Goal: Task Accomplishment & Management: Use online tool/utility

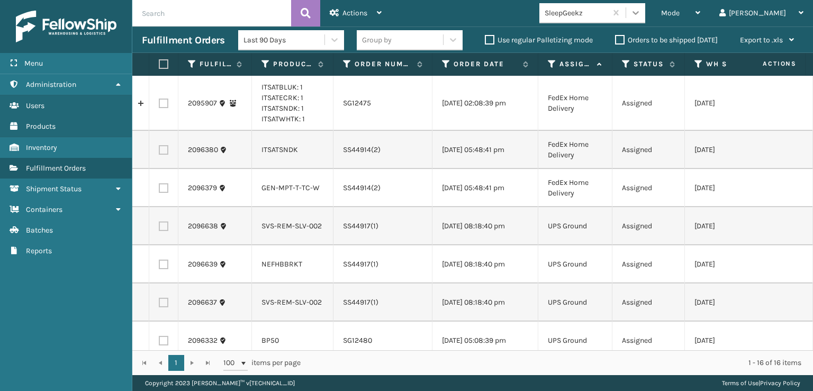
click at [641, 11] on icon at bounding box center [635, 12] width 11 height 11
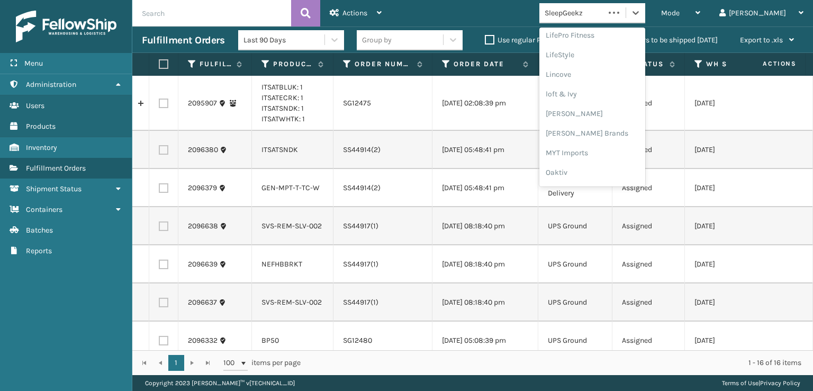
scroll to position [531, 0]
click at [616, 151] on div "SleepGeekz" at bounding box center [592, 155] width 106 height 20
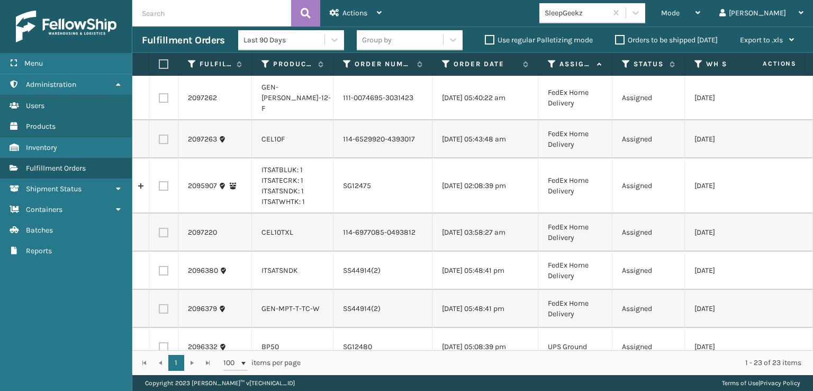
click at [161, 66] on label at bounding box center [162, 64] width 6 height 10
click at [159, 66] on input "checkbox" at bounding box center [159, 64] width 1 height 7
checkbox input "true"
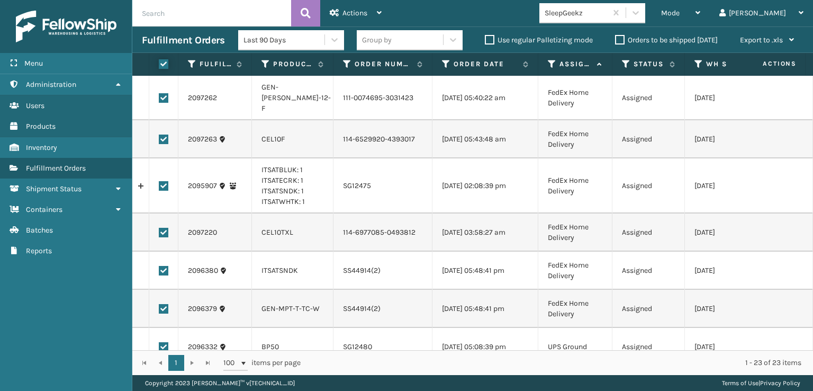
checkbox input "true"
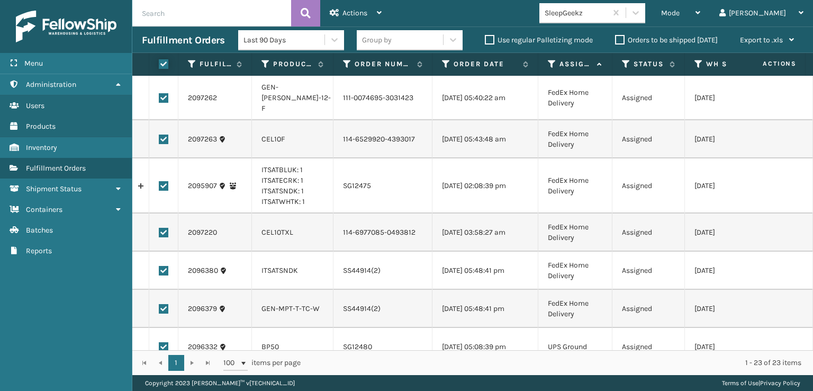
checkbox input "true"
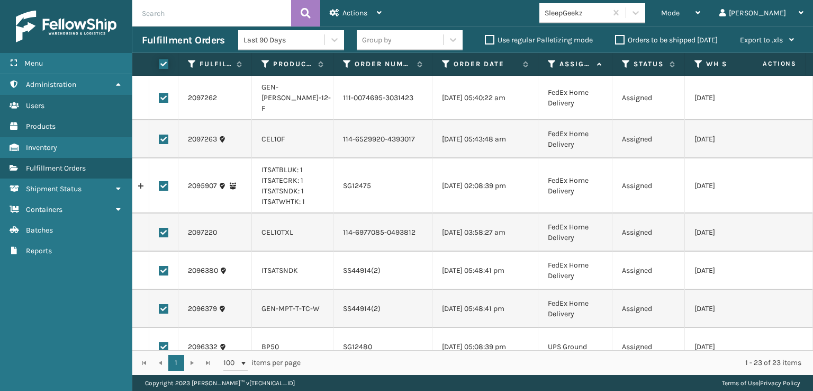
checkbox input "true"
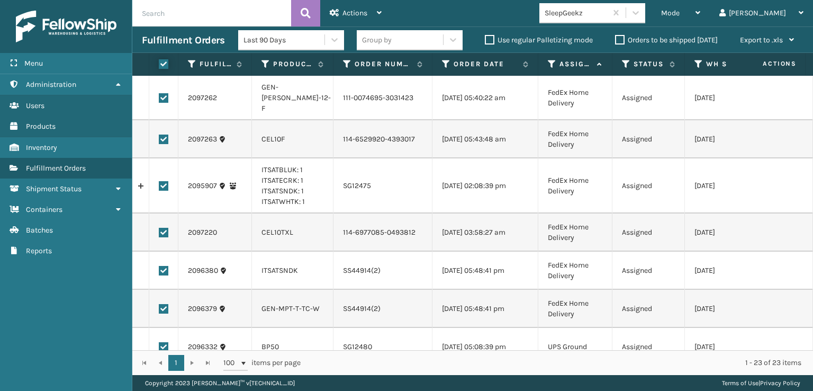
checkbox input "true"
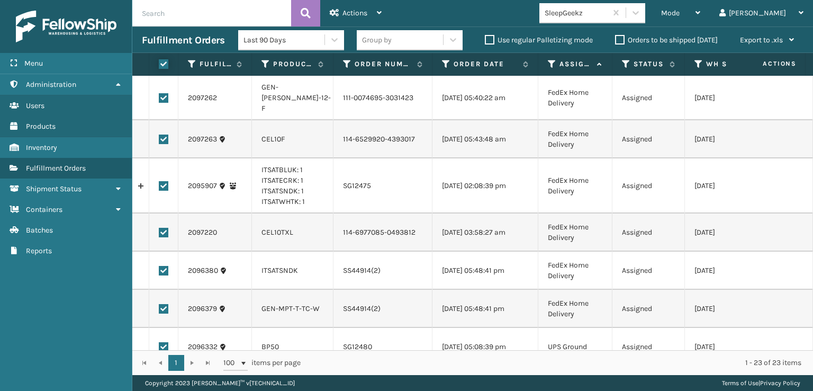
checkbox input "true"
click at [166, 94] on label at bounding box center [164, 98] width 10 height 10
click at [159, 94] on input "checkbox" at bounding box center [159, 96] width 1 height 7
checkbox input "false"
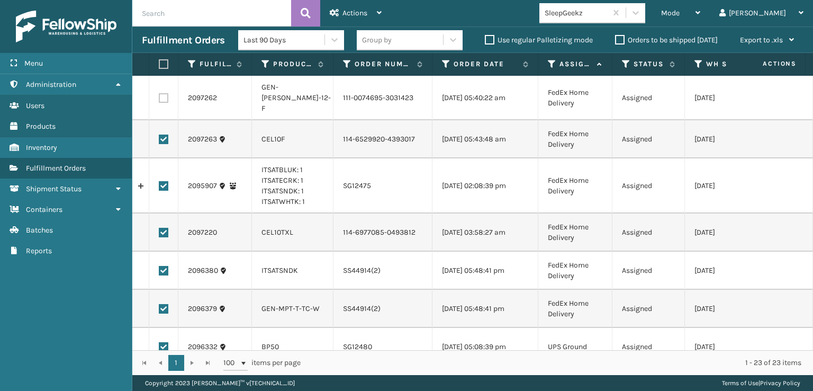
click at [166, 139] on label at bounding box center [164, 139] width 10 height 10
click at [159, 139] on input "checkbox" at bounding box center [159, 137] width 1 height 7
checkbox input "false"
click at [160, 237] on label at bounding box center [164, 233] width 10 height 10
click at [159, 234] on input "checkbox" at bounding box center [159, 231] width 1 height 7
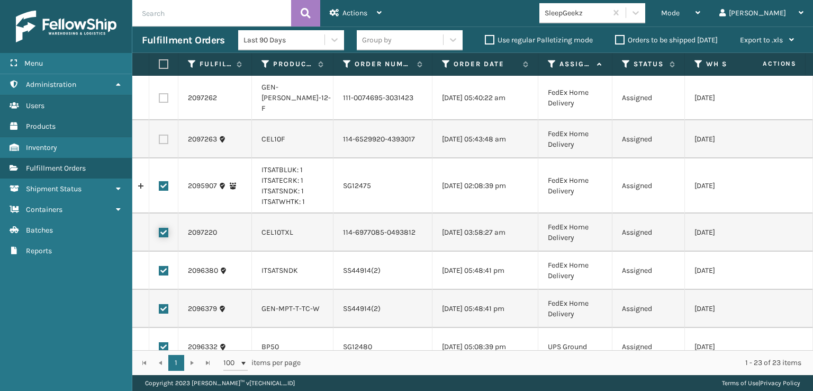
checkbox input "false"
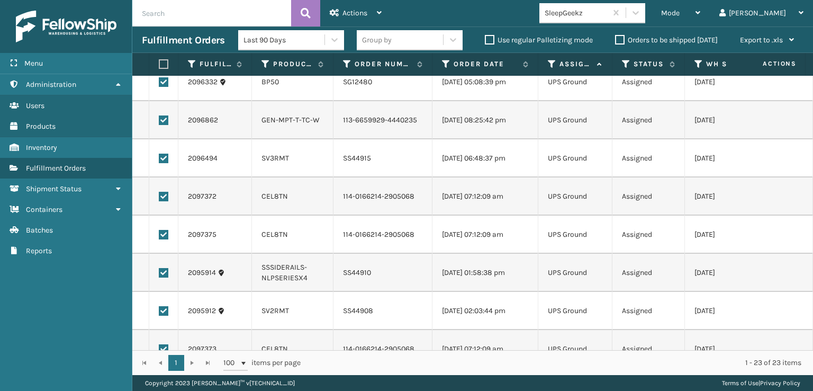
scroll to position [318, 0]
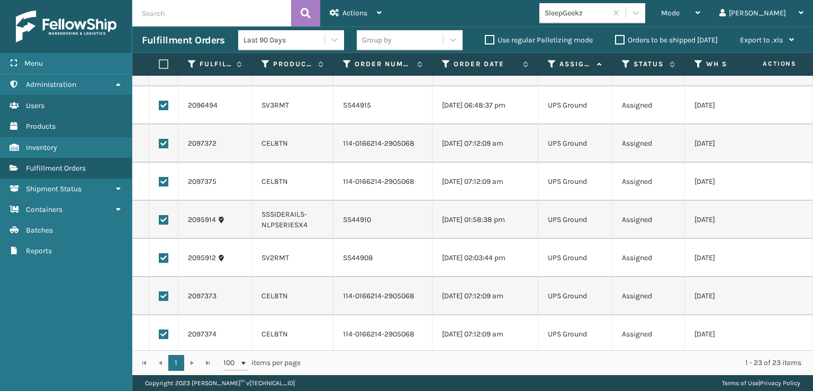
click at [164, 148] on label at bounding box center [164, 144] width 10 height 10
click at [159, 146] on input "checkbox" at bounding box center [159, 142] width 1 height 7
checkbox input "false"
click at [165, 186] on label at bounding box center [164, 182] width 10 height 10
click at [159, 184] on input "checkbox" at bounding box center [159, 180] width 1 height 7
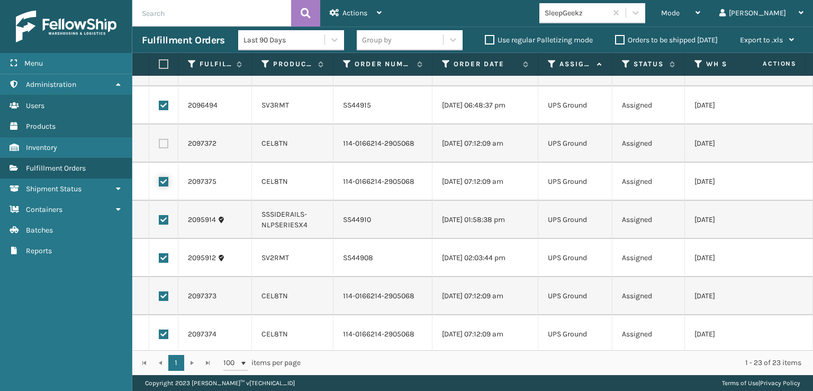
checkbox input "false"
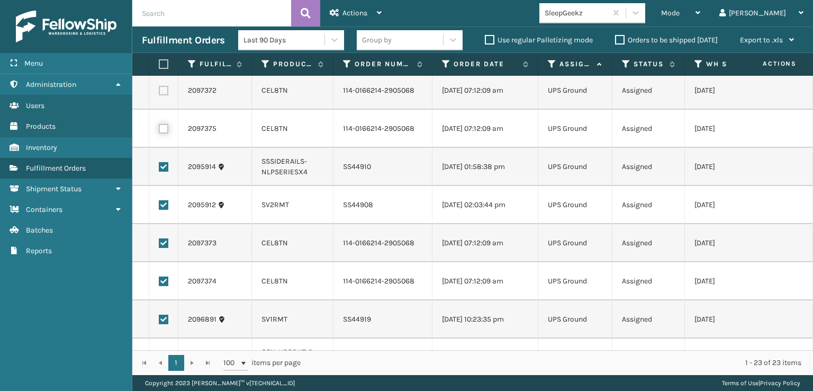
scroll to position [423, 0]
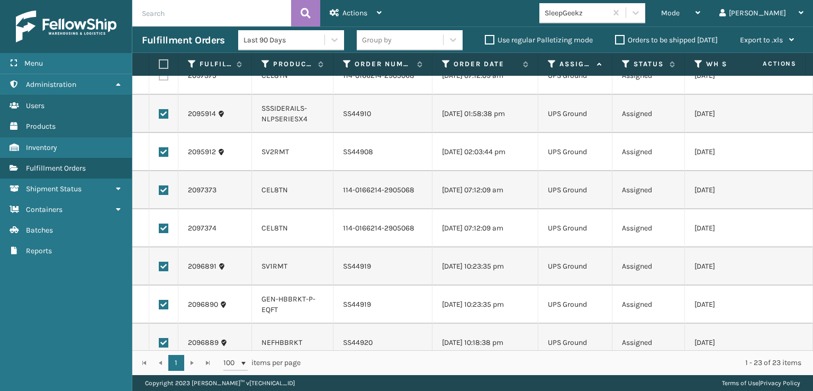
click at [164, 195] on label at bounding box center [164, 190] width 10 height 10
click at [159, 192] on input "checkbox" at bounding box center [159, 188] width 1 height 7
checkbox input "false"
click at [165, 233] on label at bounding box center [164, 228] width 10 height 10
click at [159, 230] on input "checkbox" at bounding box center [159, 226] width 1 height 7
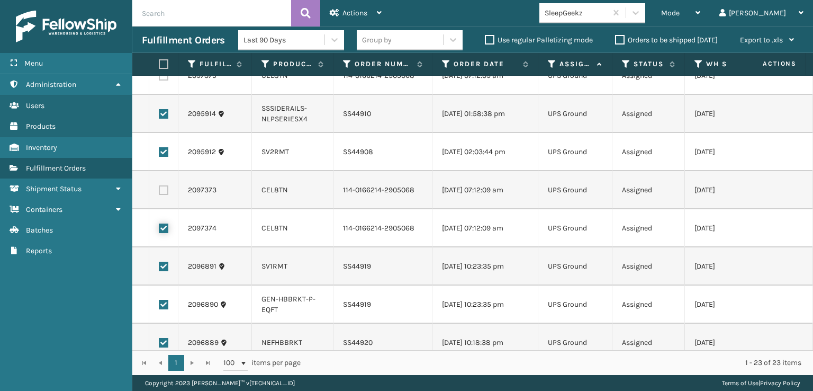
checkbox input "false"
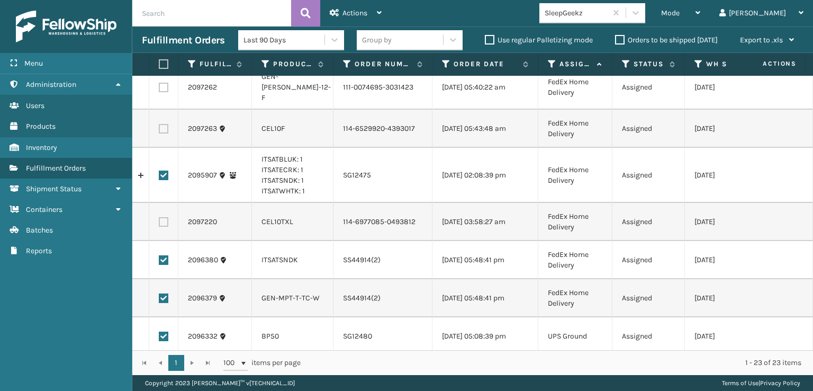
scroll to position [0, 0]
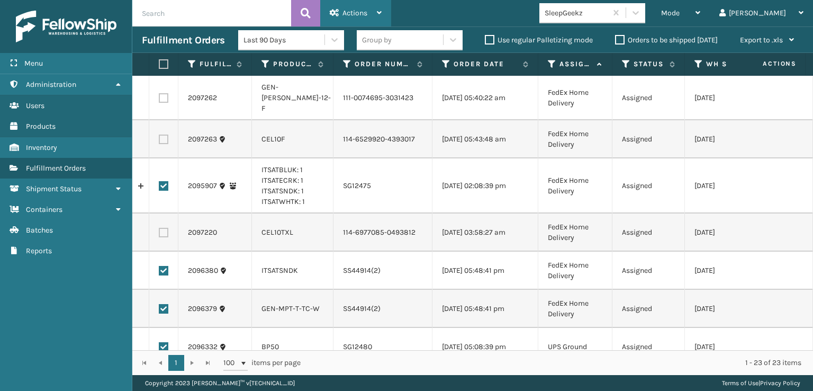
click at [367, 15] on span "Actions" at bounding box center [354, 12] width 25 height 9
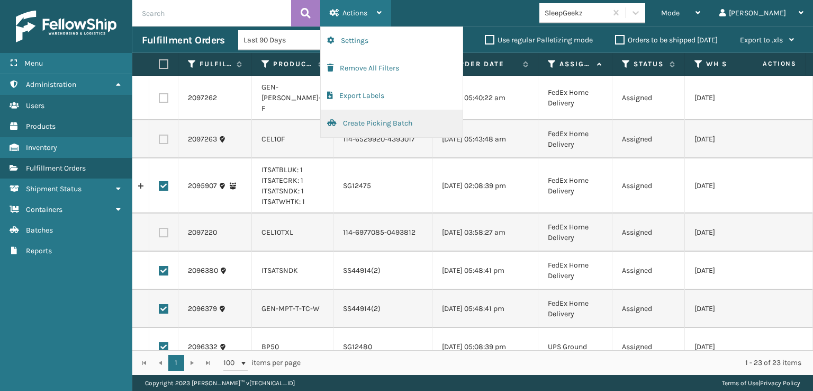
click at [391, 121] on button "Create Picking Batch" at bounding box center [392, 124] width 142 height 28
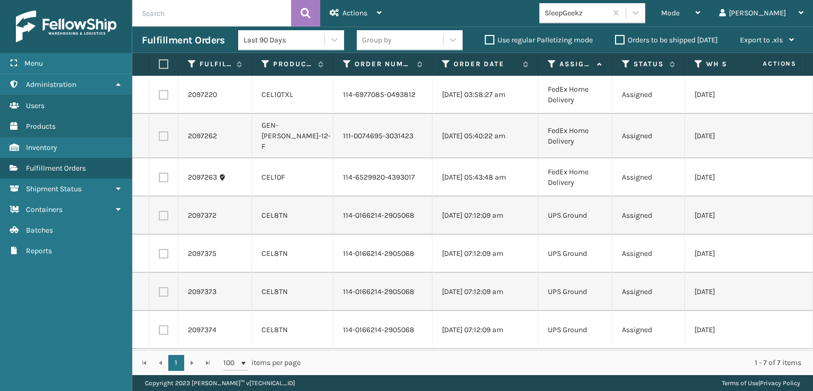
scroll to position [19, 0]
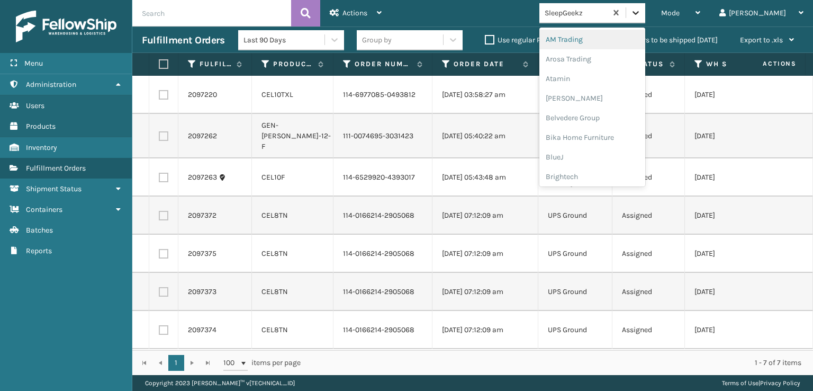
click at [645, 18] on div at bounding box center [635, 12] width 19 height 19
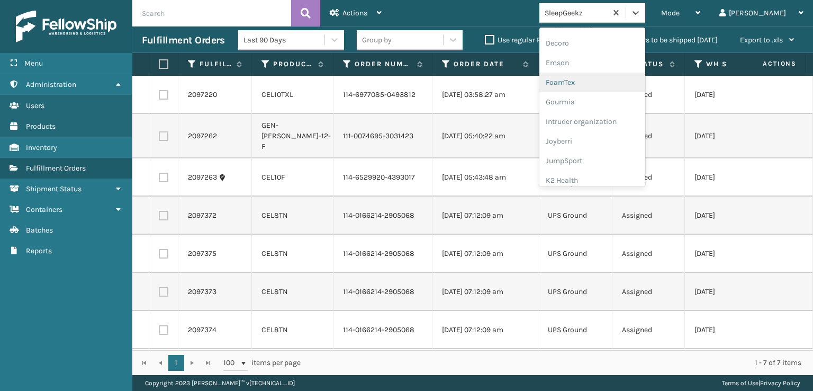
click at [604, 81] on div "FoamTex" at bounding box center [592, 83] width 106 height 20
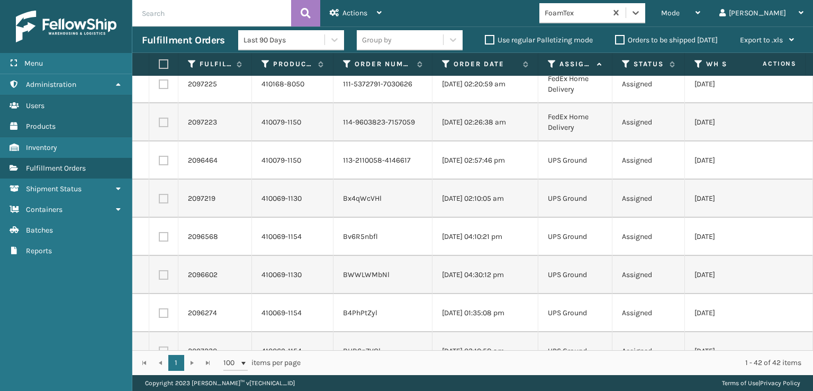
scroll to position [0, 0]
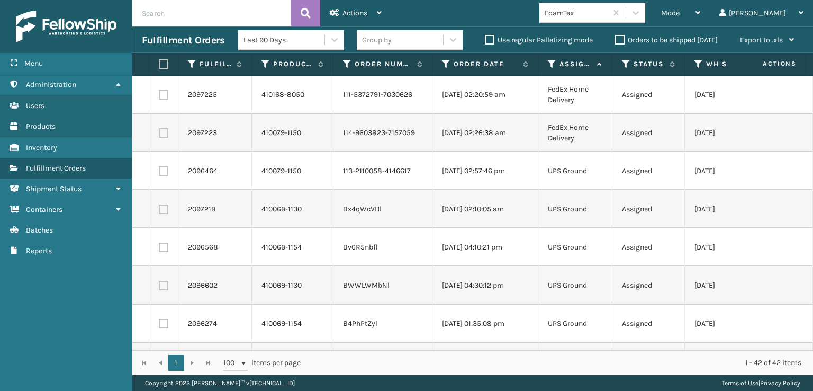
click at [203, 18] on input "text" at bounding box center [211, 13] width 159 height 26
type input "393520241989"
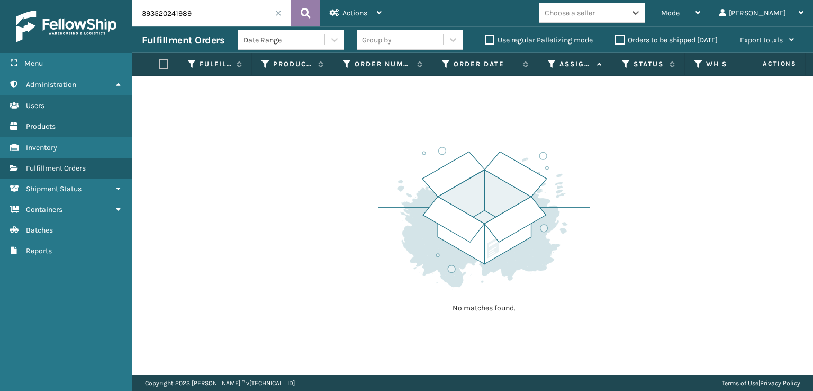
click at [313, 11] on button at bounding box center [305, 13] width 29 height 26
click at [700, 17] on div "Mode" at bounding box center [680, 13] width 39 height 26
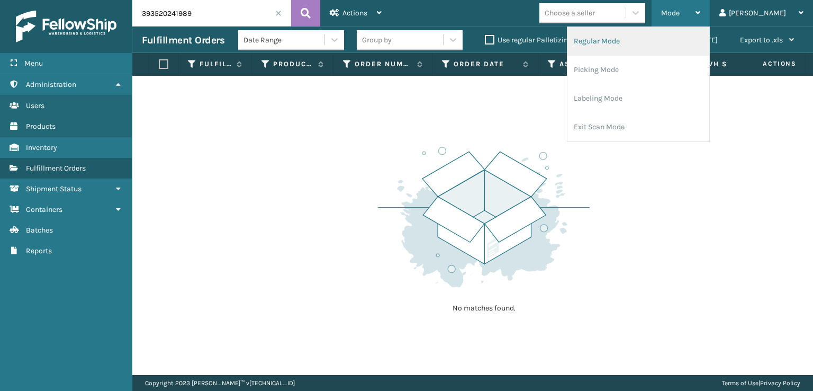
click at [670, 44] on li "Regular Mode" at bounding box center [638, 41] width 142 height 29
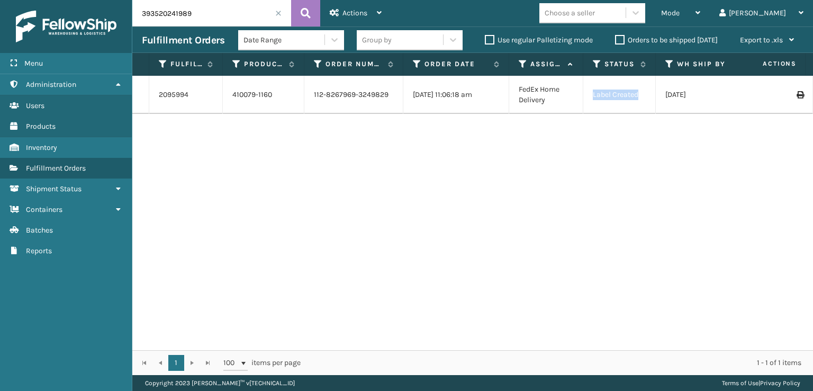
drag, startPoint x: 645, startPoint y: 98, endPoint x: 583, endPoint y: 98, distance: 61.9
click at [583, 98] on td "Label Created" at bounding box center [619, 95] width 73 height 38
click at [612, 110] on td "Label Created" at bounding box center [619, 95] width 73 height 38
drag, startPoint x: 195, startPoint y: 94, endPoint x: 158, endPoint y: 94, distance: 36.5
click at [158, 94] on td "2095994" at bounding box center [186, 95] width 74 height 38
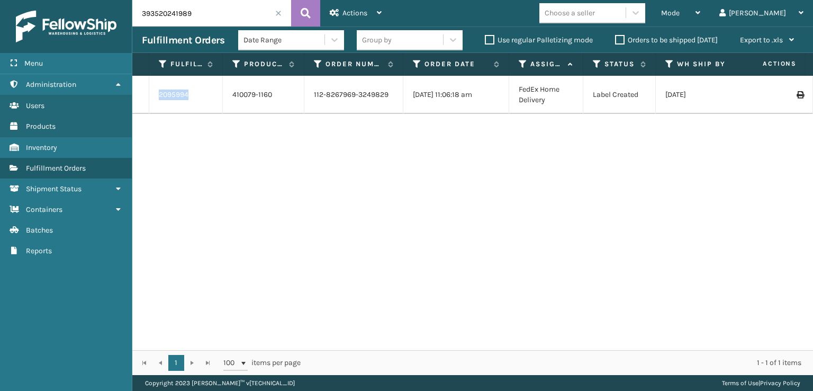
copy link "2095994"
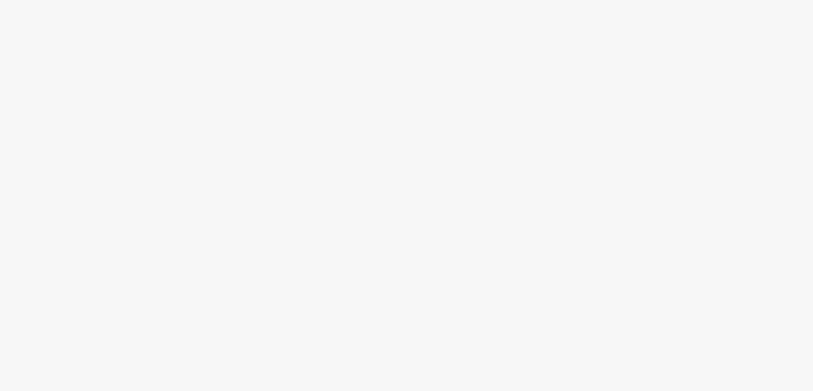
drag, startPoint x: 354, startPoint y: 337, endPoint x: 128, endPoint y: 204, distance: 262.4
click at [128, 204] on body at bounding box center [406, 195] width 813 height 391
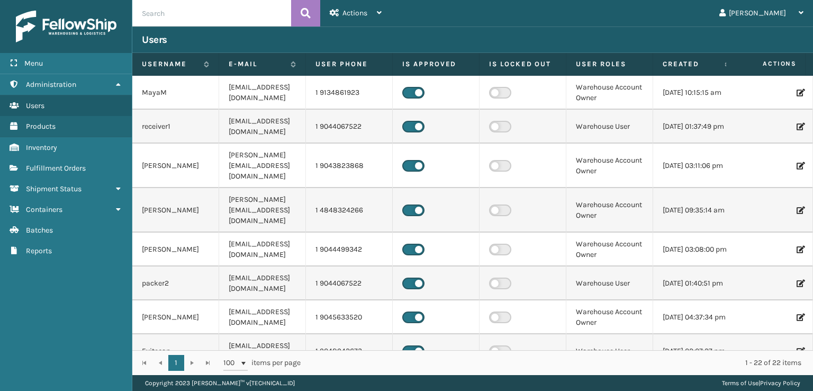
click at [243, 17] on input "text" at bounding box center [211, 13] width 159 height 26
click at [49, 144] on span "Inventory" at bounding box center [41, 147] width 31 height 9
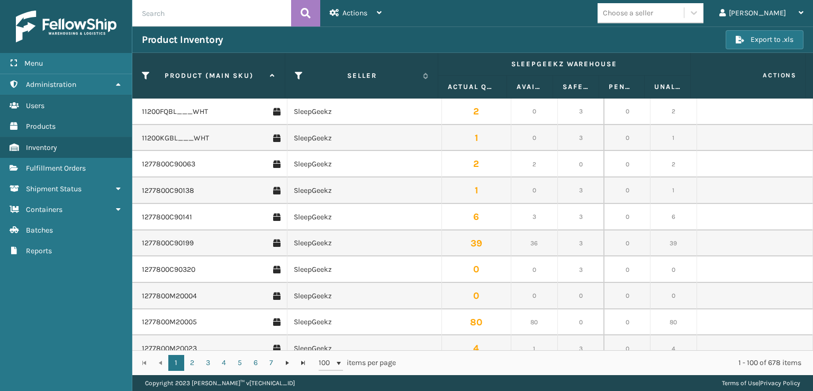
click at [188, 17] on input "text" at bounding box center [211, 13] width 159 height 26
click at [48, 102] on link "Administration Users" at bounding box center [66, 105] width 132 height 21
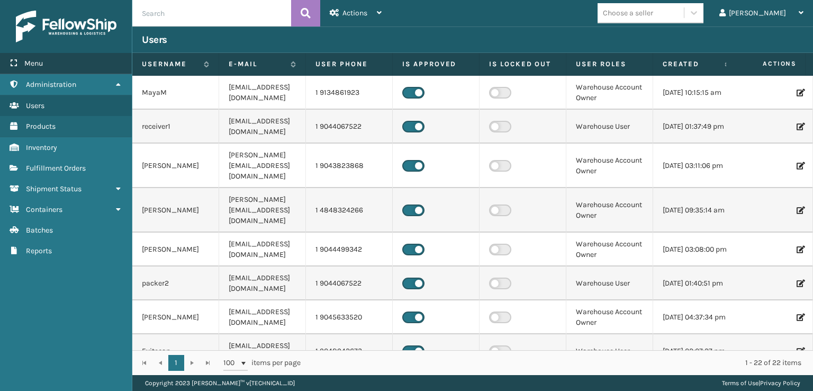
click at [57, 62] on div "Menu" at bounding box center [66, 63] width 132 height 21
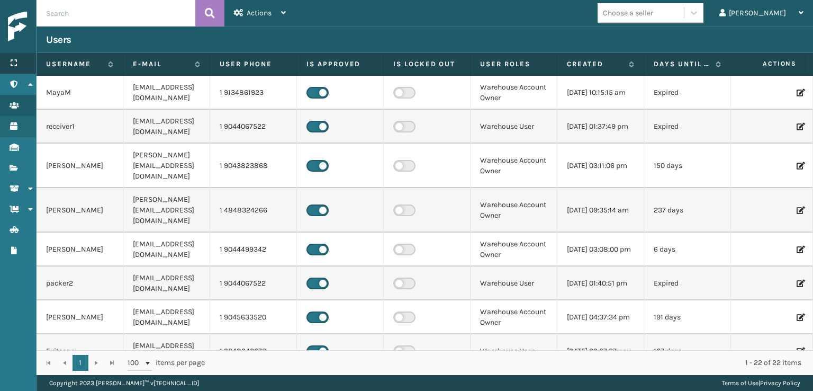
click at [13, 68] on div "Menu" at bounding box center [18, 63] width 36 height 21
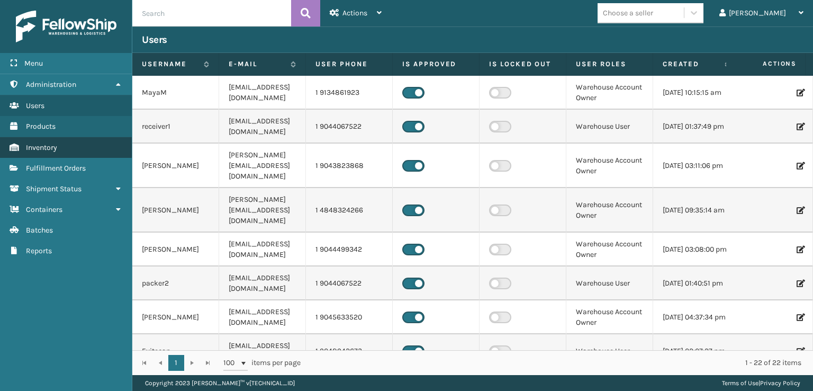
click at [65, 153] on link "Inventory" at bounding box center [66, 147] width 132 height 21
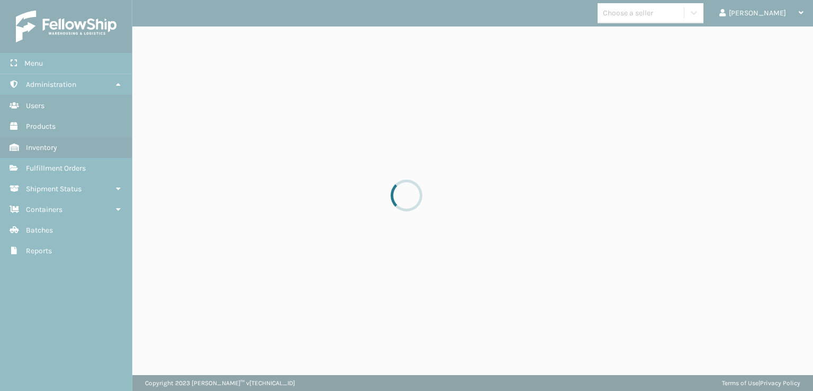
click at [65, 165] on div at bounding box center [406, 195] width 813 height 391
click at [65, 166] on div at bounding box center [406, 195] width 813 height 391
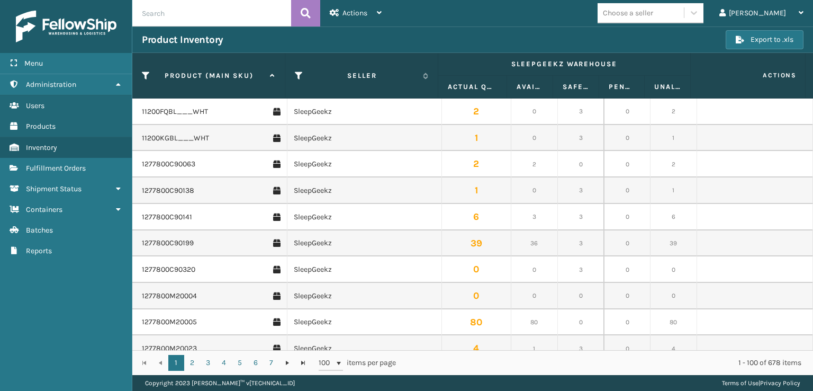
click at [65, 166] on span "Fulfillment Orders" at bounding box center [56, 168] width 60 height 9
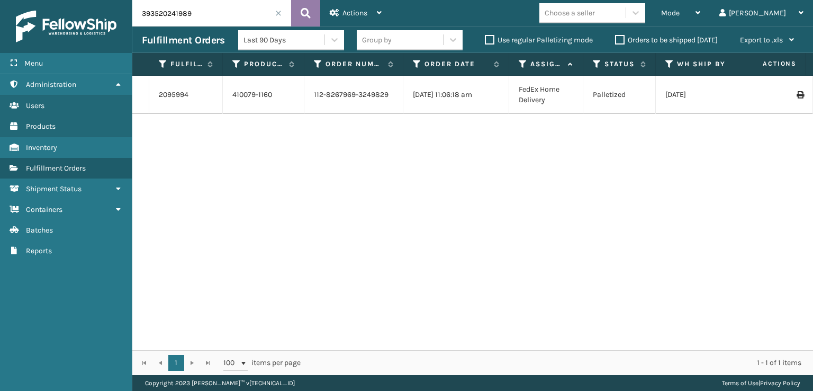
click at [308, 12] on icon at bounding box center [306, 13] width 10 height 16
click at [575, 259] on div "2095994 410079-1160 112-8267969-3249829 [DATE] 11:06:18 am FedEx Home Delivery …" at bounding box center [472, 213] width 681 height 274
click at [278, 13] on span at bounding box center [278, 13] width 6 height 6
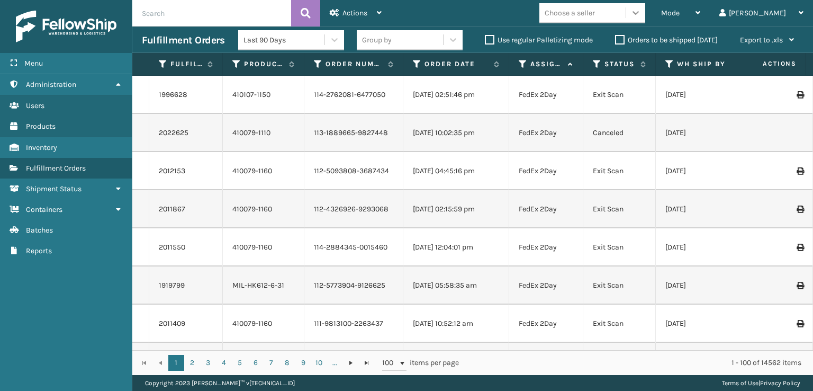
click at [641, 12] on icon at bounding box center [635, 12] width 11 height 11
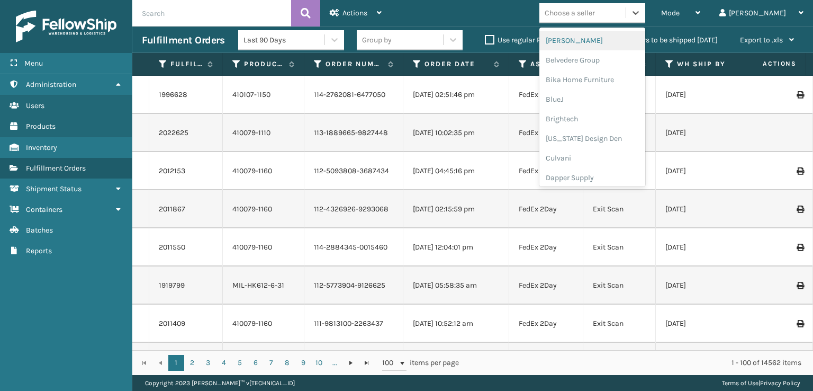
scroll to position [159, 0]
click at [601, 134] on div "FoamTex" at bounding box center [592, 135] width 106 height 20
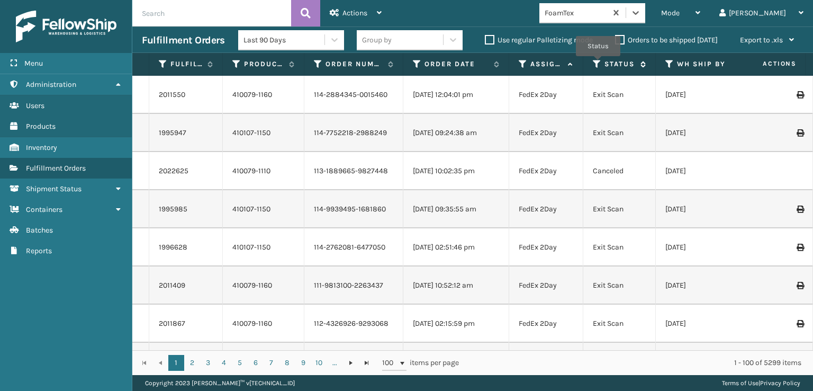
click at [598, 64] on icon at bounding box center [597, 64] width 8 height 10
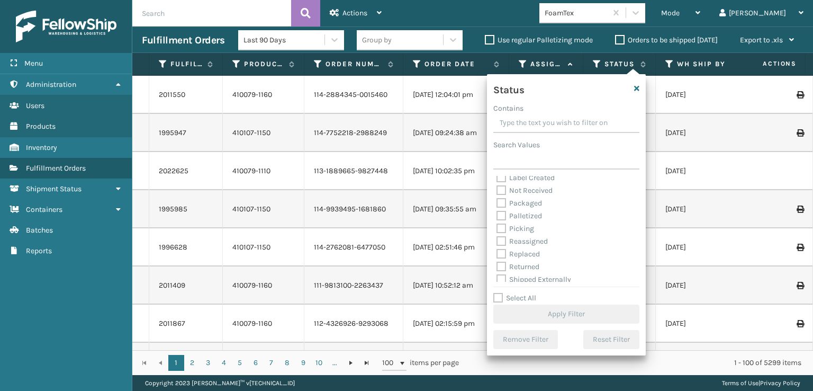
scroll to position [59, 0]
click at [500, 222] on label "Picking" at bounding box center [515, 224] width 38 height 9
click at [497, 222] on input "Picking" at bounding box center [496, 221] width 1 height 7
checkbox input "true"
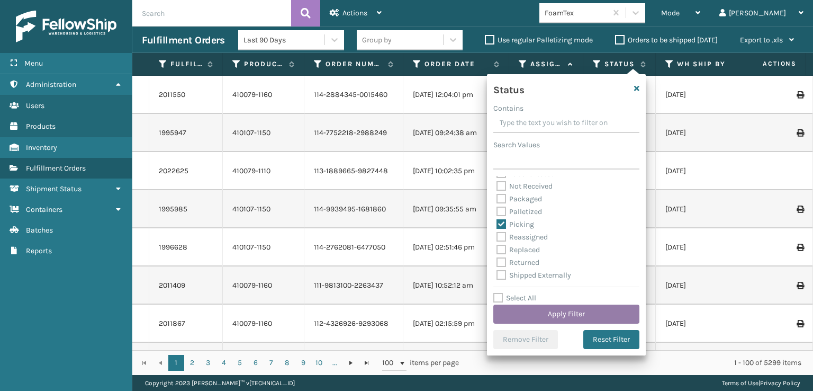
click at [529, 312] on button "Apply Filter" at bounding box center [566, 313] width 146 height 19
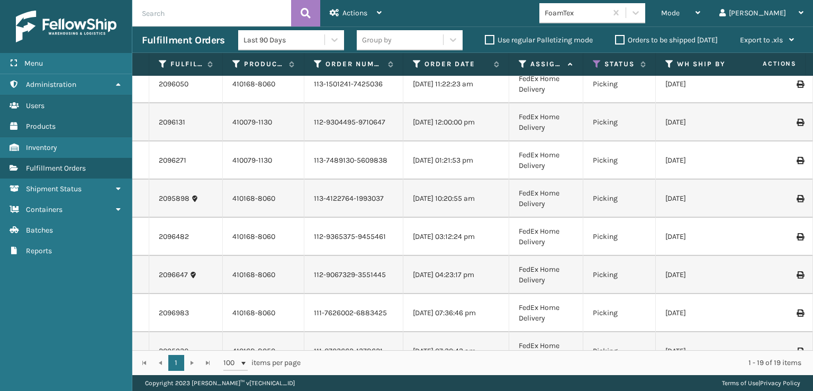
scroll to position [0, 0]
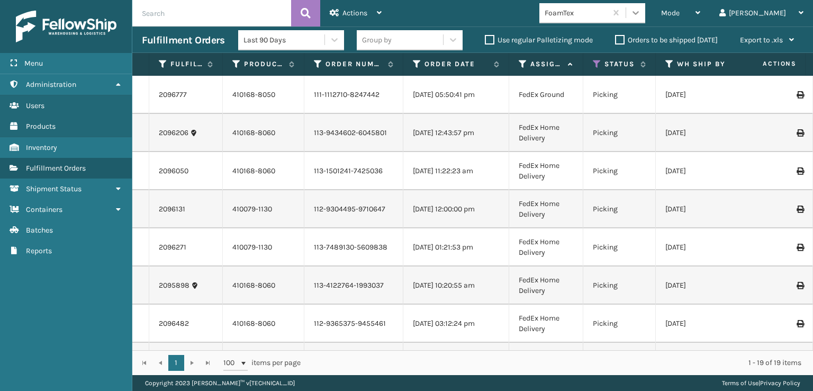
click at [641, 17] on icon at bounding box center [635, 12] width 11 height 11
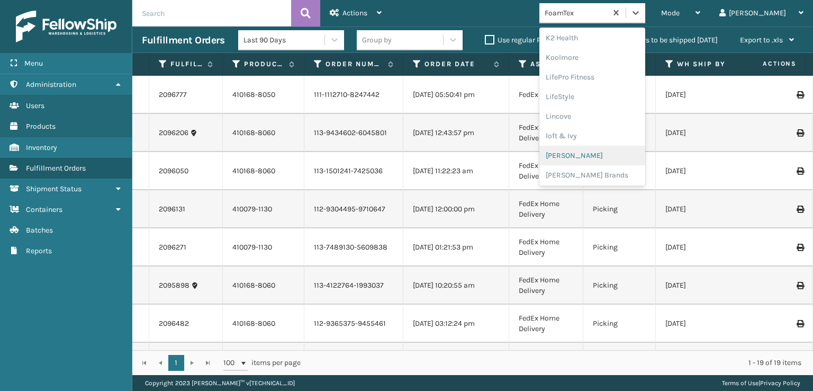
scroll to position [387, 0]
click at [599, 141] on div "[PERSON_NAME] Brands" at bounding box center [592, 142] width 106 height 20
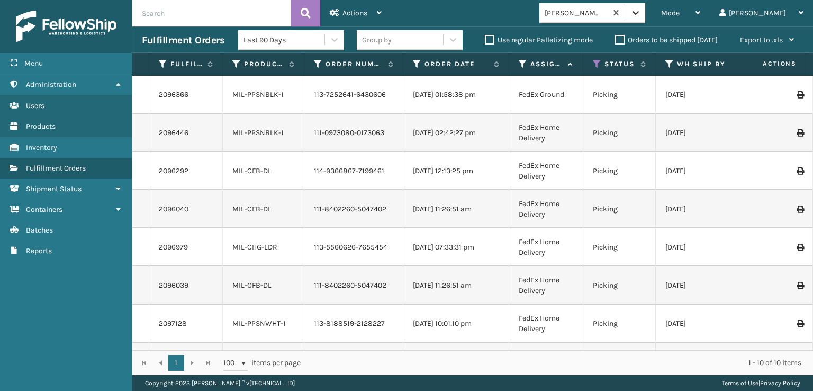
click at [639, 13] on icon at bounding box center [635, 13] width 6 height 4
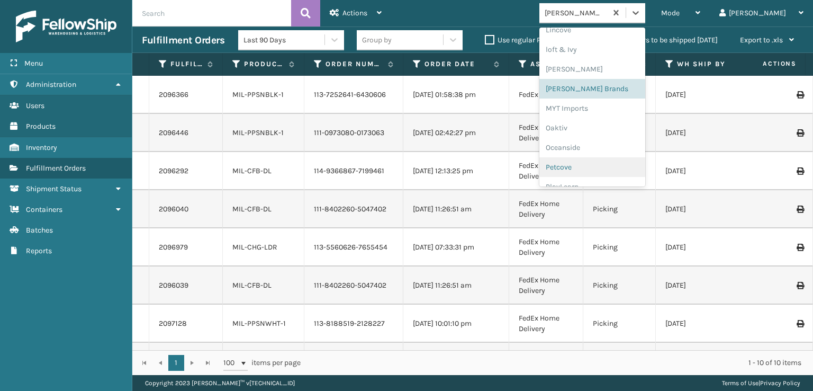
scroll to position [531, 0]
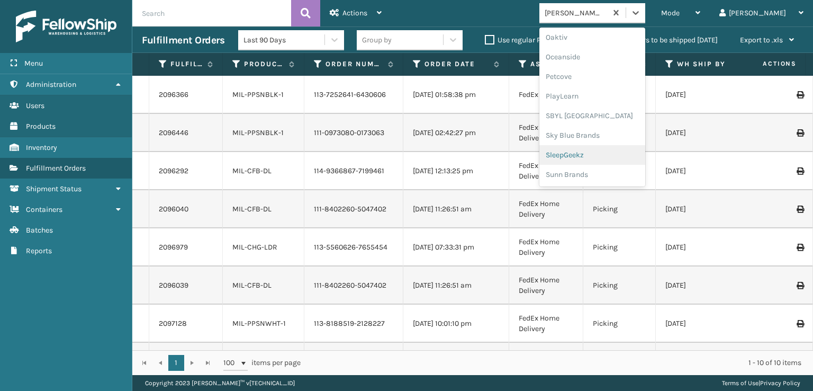
click at [608, 153] on div "SleepGeekz" at bounding box center [592, 155] width 106 height 20
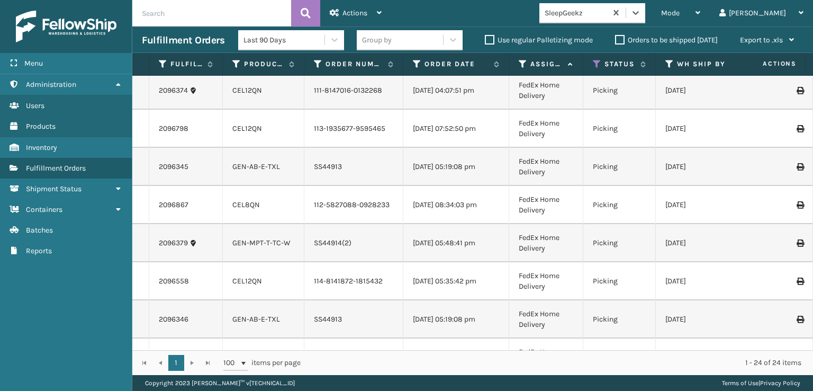
scroll to position [0, 0]
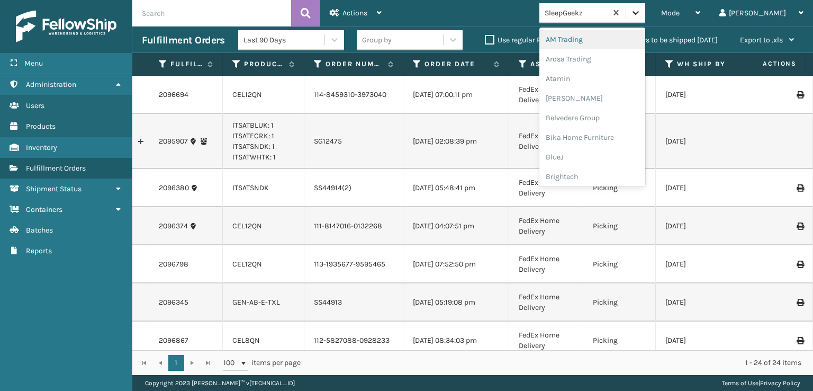
click at [641, 10] on icon at bounding box center [635, 12] width 11 height 11
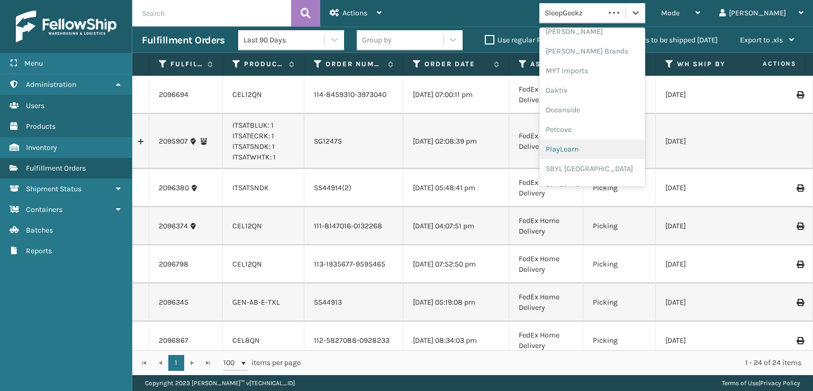
scroll to position [531, 0]
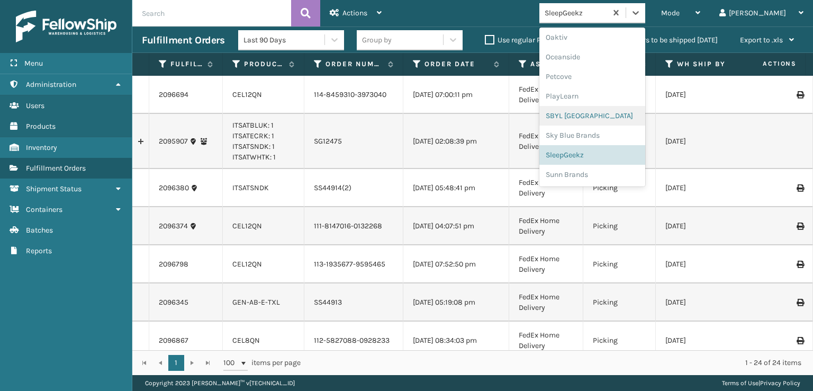
click at [604, 115] on div "SBYL [GEOGRAPHIC_DATA]" at bounding box center [592, 116] width 106 height 20
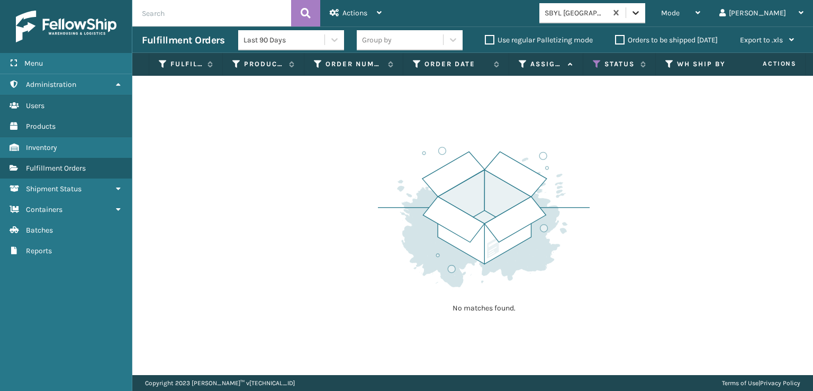
click at [645, 19] on div at bounding box center [635, 12] width 19 height 19
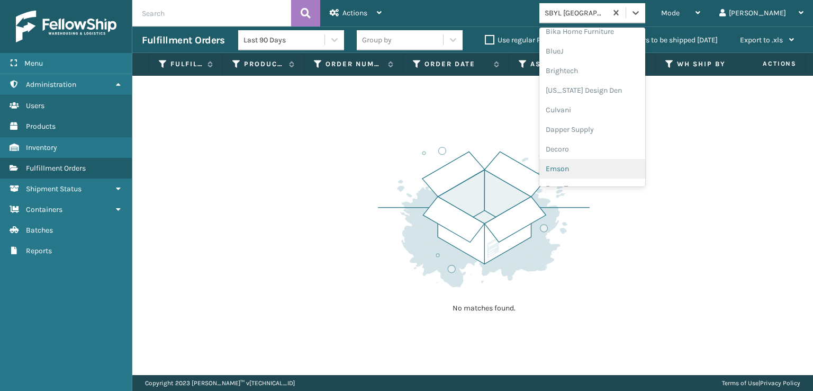
scroll to position [159, 0]
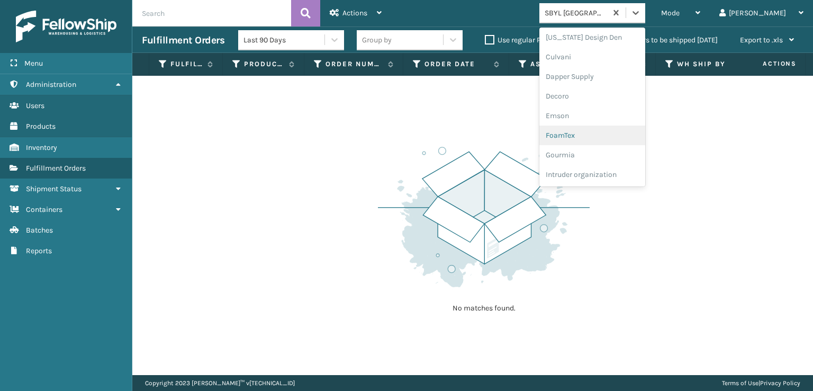
click at [600, 135] on div "FoamTex" at bounding box center [592, 135] width 106 height 20
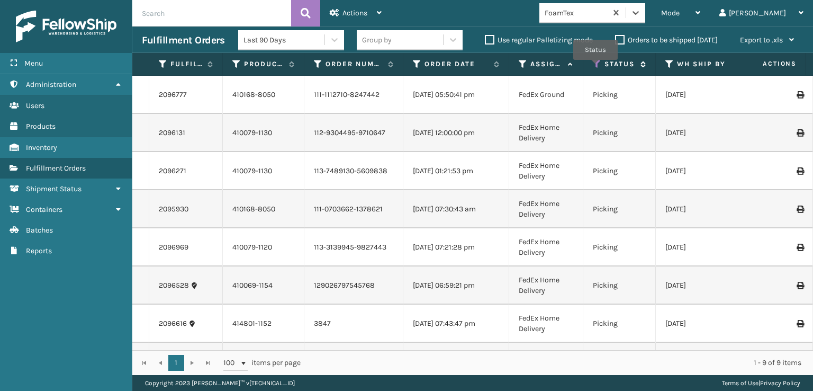
click at [595, 67] on icon at bounding box center [597, 64] width 8 height 10
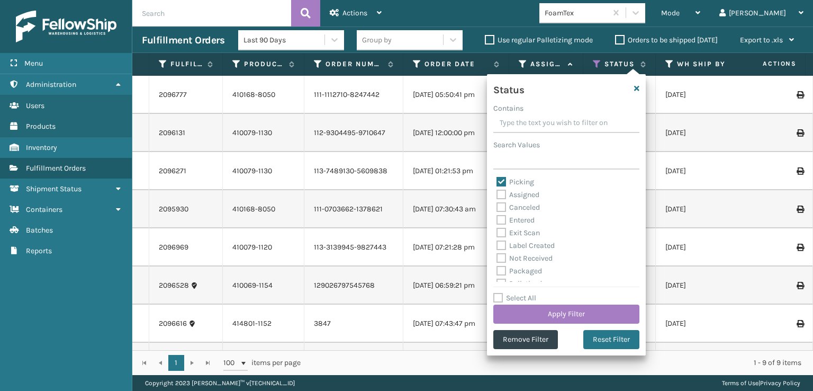
click at [499, 180] on label "Picking" at bounding box center [515, 181] width 38 height 9
click at [497, 180] on input "Picking" at bounding box center [496, 179] width 1 height 7
checkbox input "false"
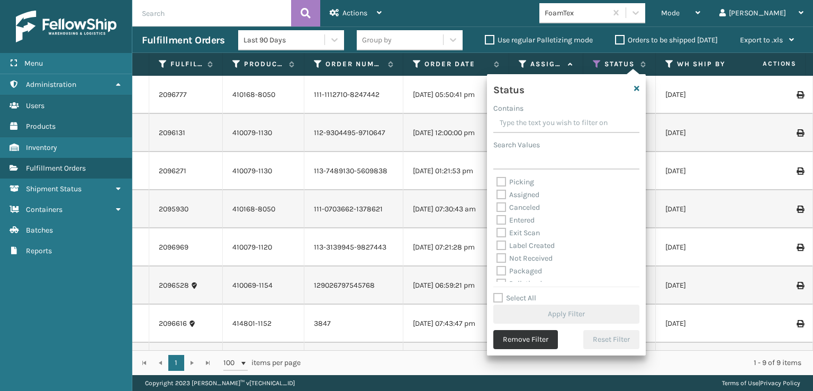
click at [531, 340] on button "Remove Filter" at bounding box center [525, 339] width 65 height 19
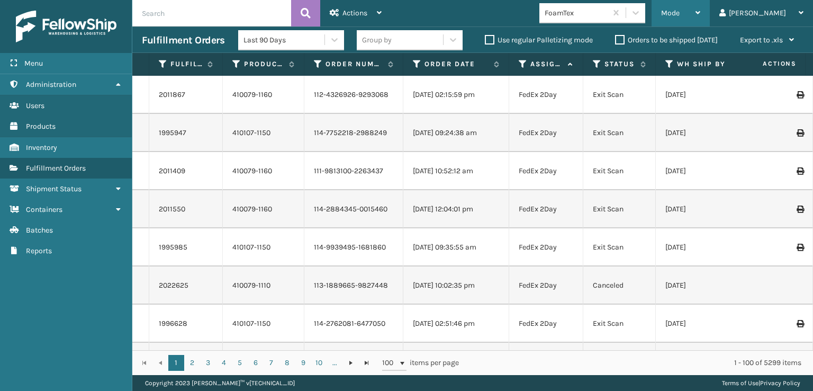
click at [680, 10] on span "Mode" at bounding box center [670, 12] width 19 height 9
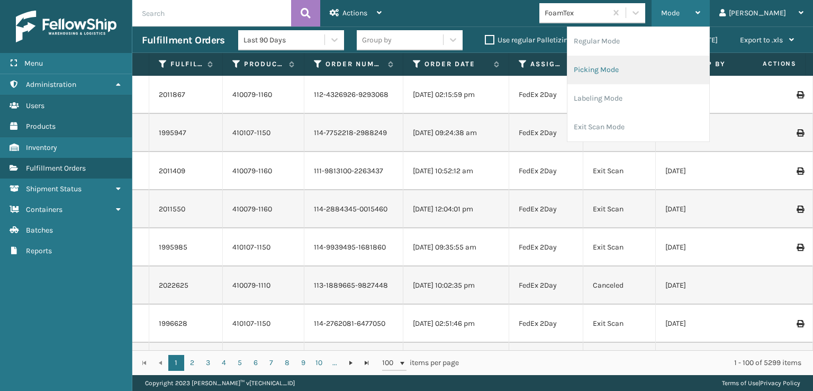
click at [642, 67] on li "Picking Mode" at bounding box center [638, 70] width 142 height 29
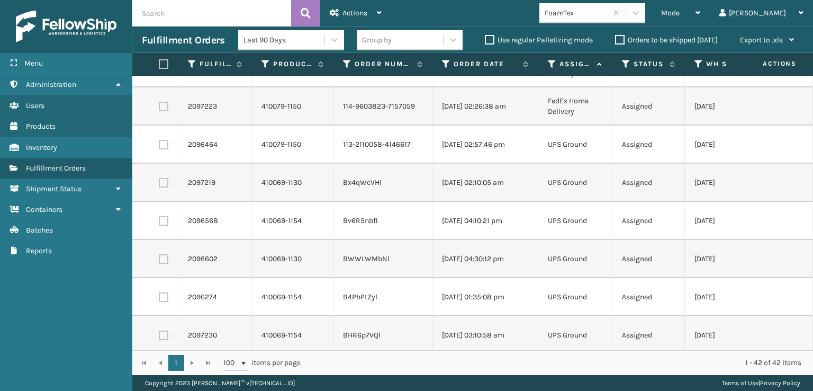
scroll to position [0, 0]
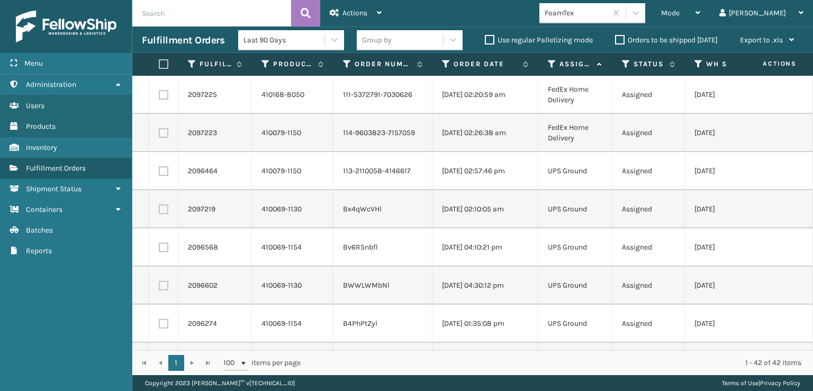
click at [164, 64] on label at bounding box center [162, 64] width 6 height 10
click at [159, 64] on input "checkbox" at bounding box center [159, 64] width 1 height 7
checkbox input "true"
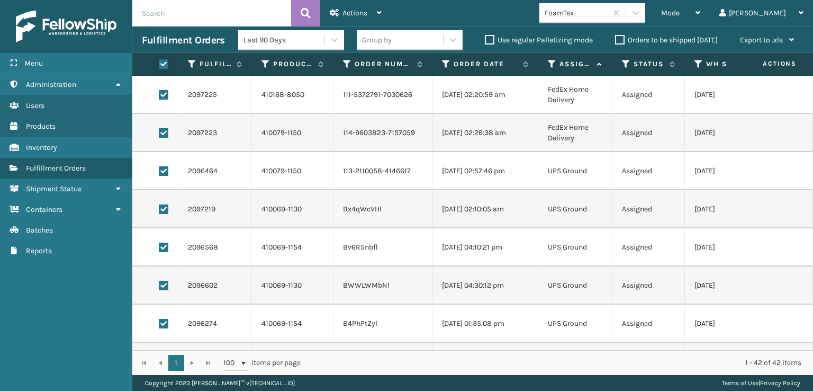
checkbox input "true"
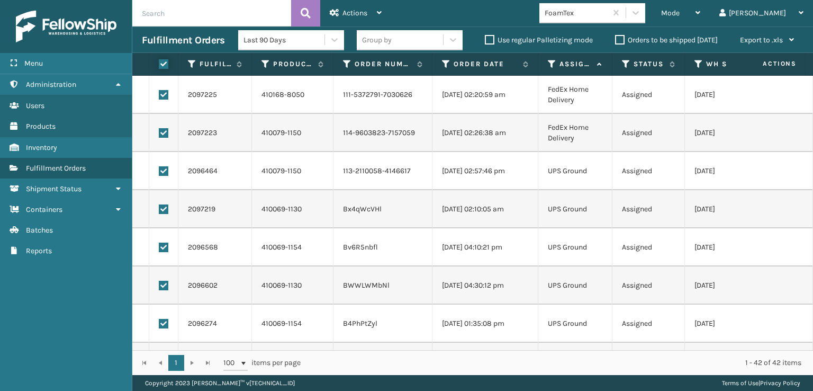
checkbox input "true"
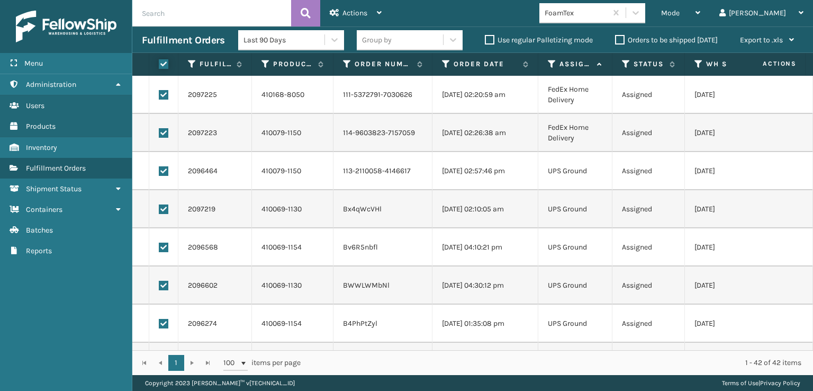
checkbox input "true"
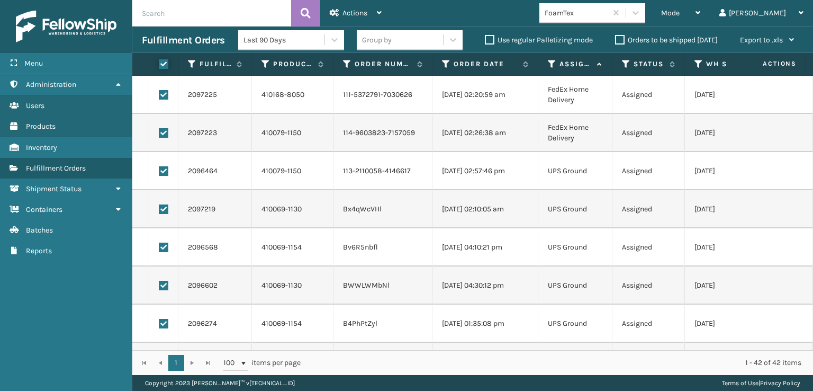
checkbox input "true"
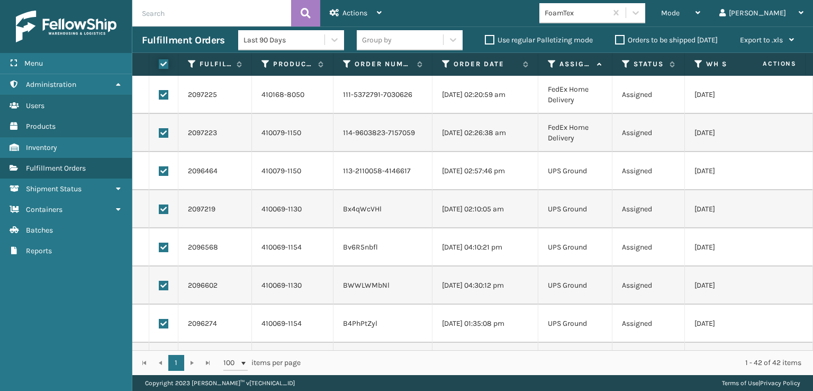
checkbox input "true"
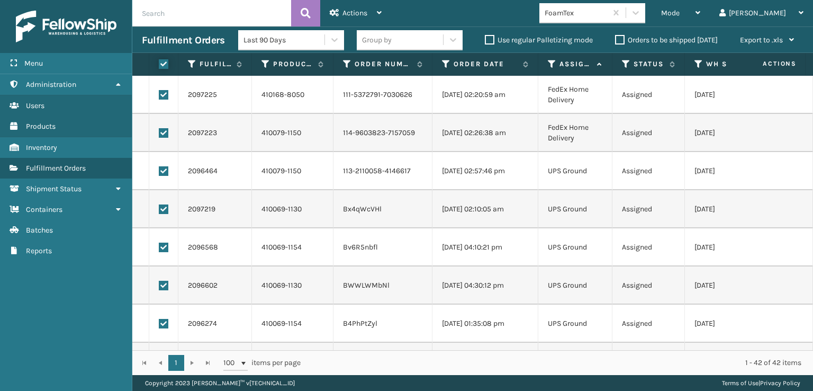
checkbox input "true"
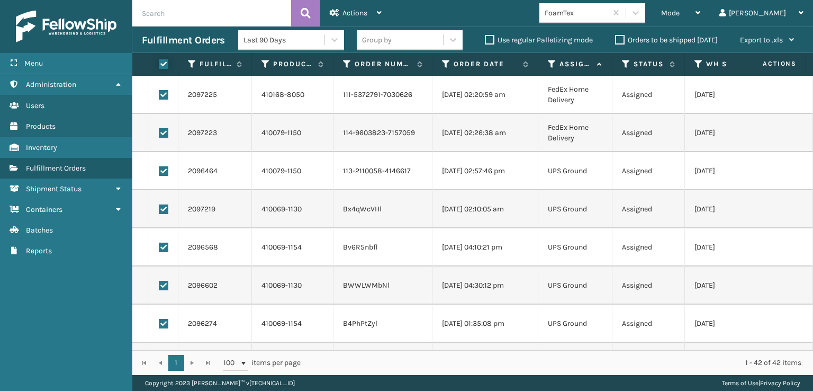
checkbox input "true"
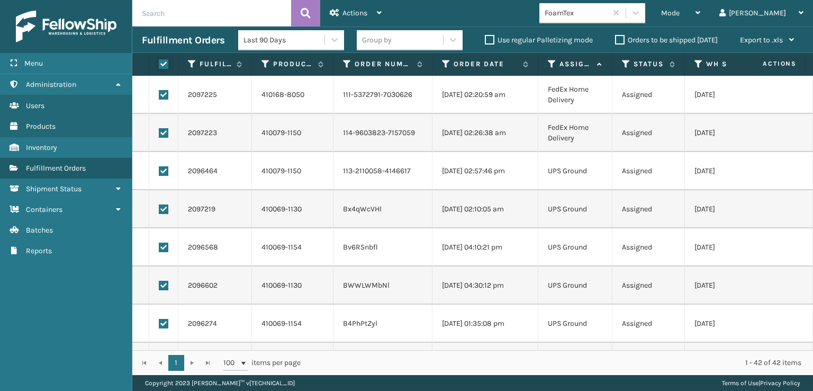
checkbox input "true"
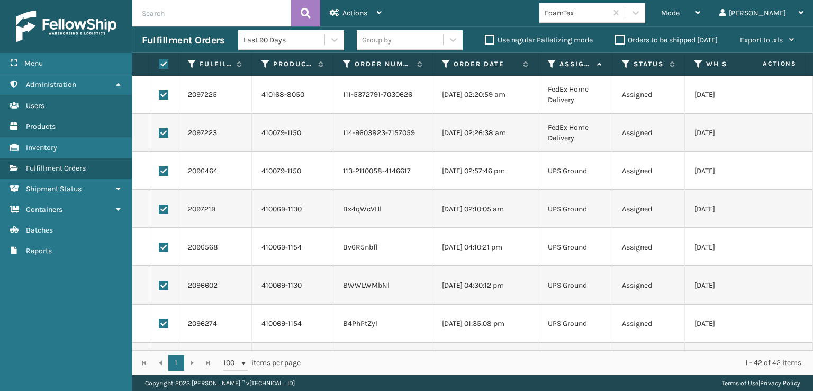
click at [164, 132] on label at bounding box center [164, 133] width 10 height 10
click at [159, 132] on input "checkbox" at bounding box center [159, 131] width 1 height 7
checkbox input "false"
click at [164, 93] on label at bounding box center [164, 95] width 10 height 10
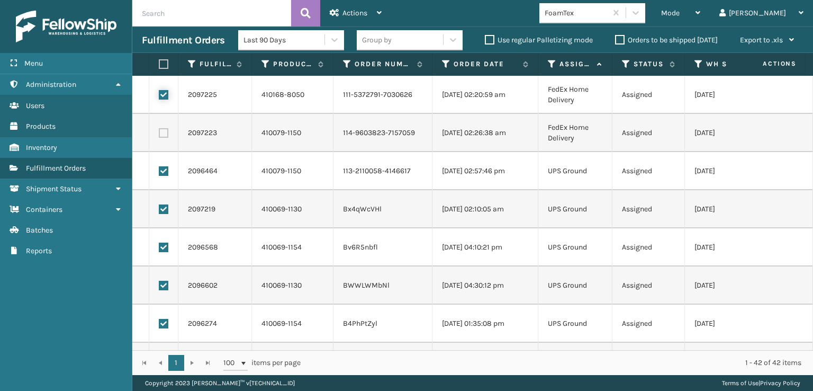
click at [159, 93] on input "checkbox" at bounding box center [159, 93] width 1 height 7
checkbox input "false"
click at [348, 9] on span "Actions" at bounding box center [354, 12] width 25 height 9
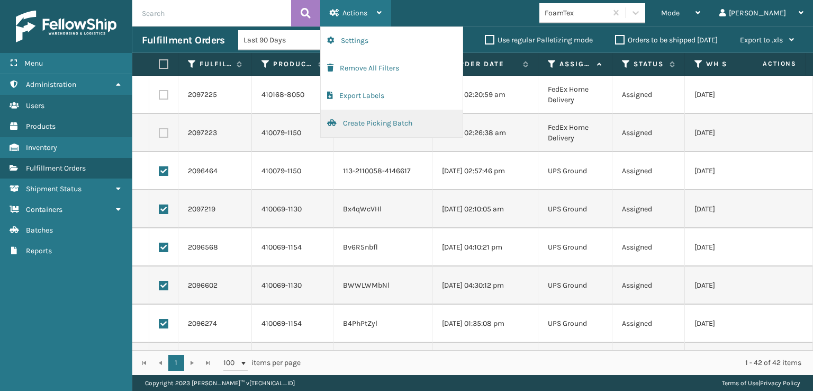
click at [372, 122] on button "Create Picking Batch" at bounding box center [392, 124] width 142 height 28
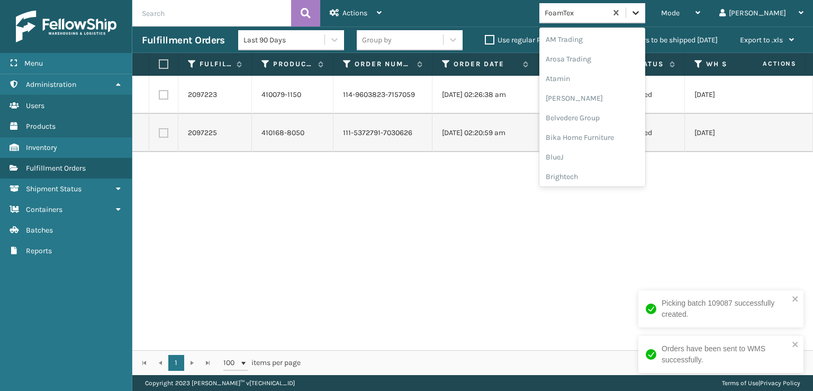
click at [645, 20] on div at bounding box center [635, 12] width 19 height 19
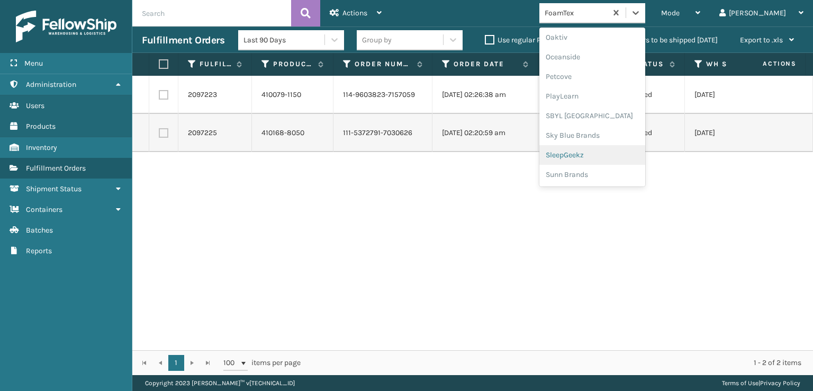
click at [603, 154] on div "SleepGeekz" at bounding box center [592, 155] width 106 height 20
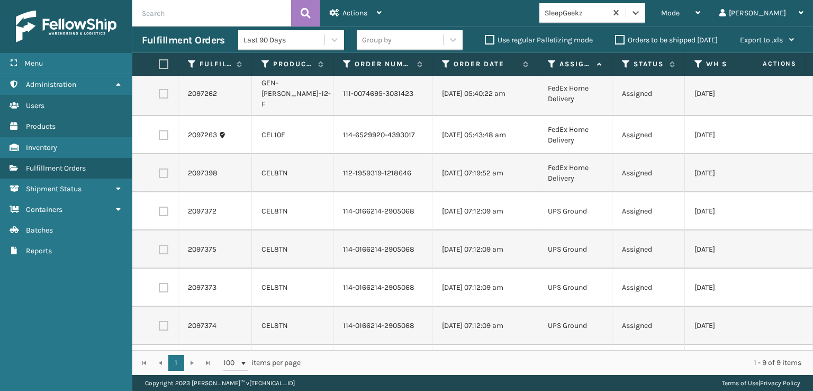
scroll to position [102, 0]
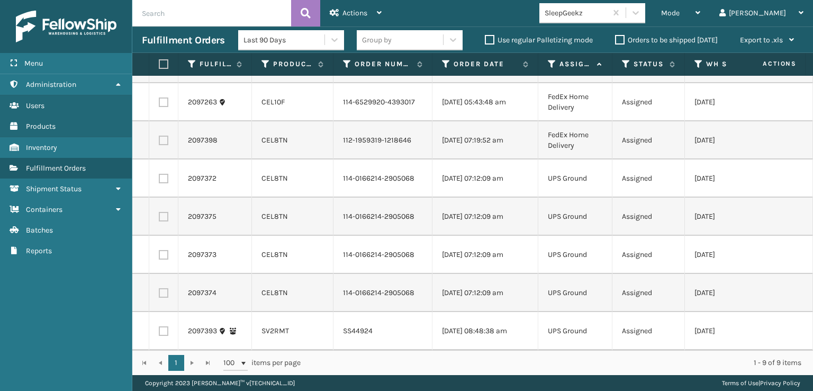
click at [166, 288] on label at bounding box center [164, 293] width 10 height 10
click at [159, 288] on input "checkbox" at bounding box center [159, 291] width 1 height 7
checkbox input "true"
click at [163, 250] on label at bounding box center [164, 255] width 10 height 10
click at [159, 250] on input "checkbox" at bounding box center [159, 253] width 1 height 7
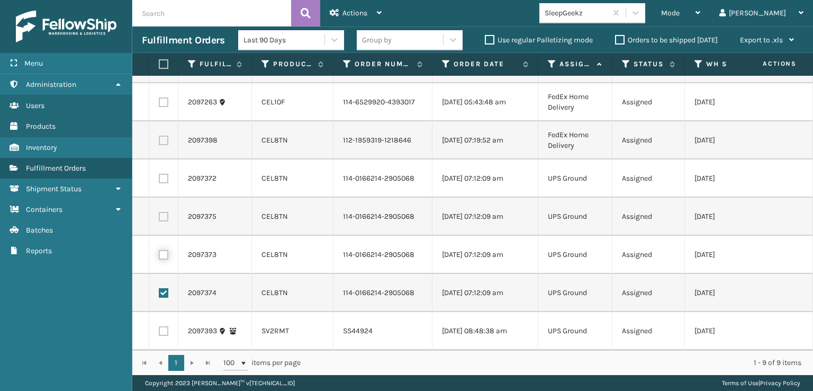
checkbox input "true"
click at [160, 214] on td at bounding box center [163, 216] width 29 height 38
click at [164, 212] on label at bounding box center [164, 217] width 10 height 10
click at [159, 212] on input "checkbox" at bounding box center [159, 215] width 1 height 7
checkbox input "true"
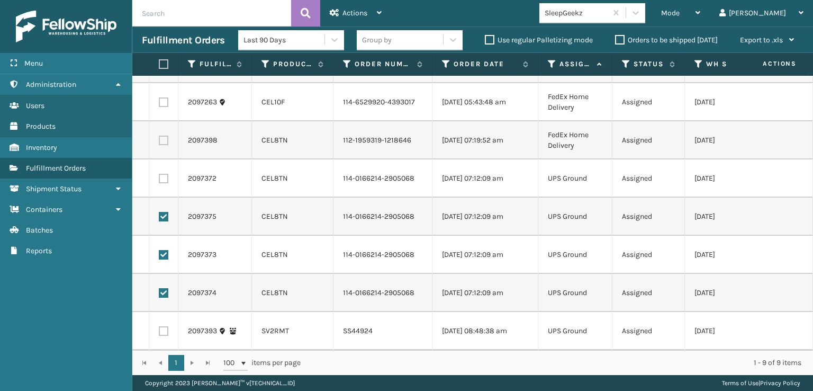
click at [161, 174] on label at bounding box center [164, 179] width 10 height 10
click at [159, 174] on input "checkbox" at bounding box center [159, 177] width 1 height 7
checkbox input "true"
click at [161, 135] on label at bounding box center [164, 140] width 10 height 10
click at [159, 135] on input "checkbox" at bounding box center [159, 138] width 1 height 7
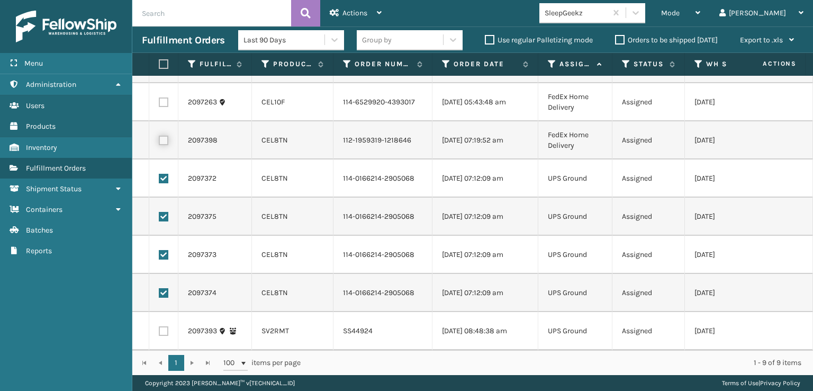
checkbox input "true"
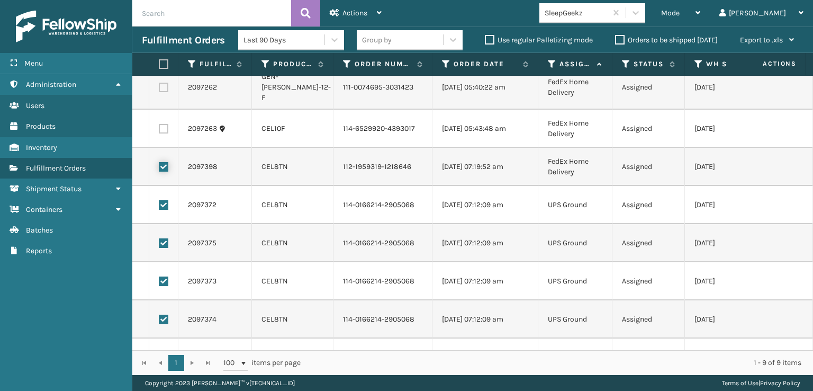
scroll to position [0, 0]
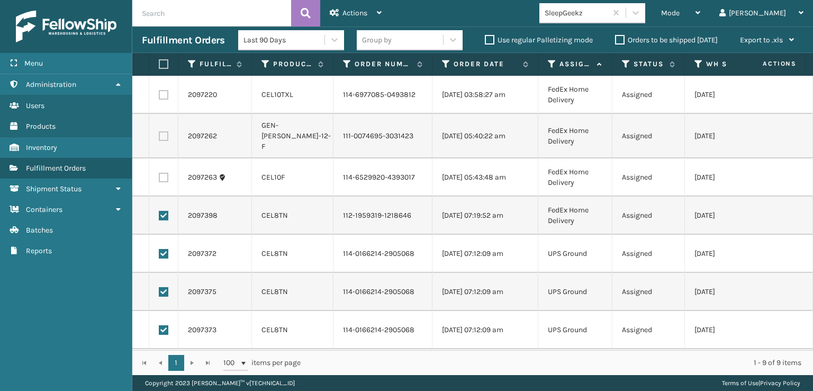
click at [165, 182] on label at bounding box center [164, 178] width 10 height 10
click at [159, 179] on input "checkbox" at bounding box center [159, 176] width 1 height 7
checkbox input "true"
click at [164, 141] on label at bounding box center [164, 136] width 10 height 10
click at [159, 138] on input "checkbox" at bounding box center [159, 134] width 1 height 7
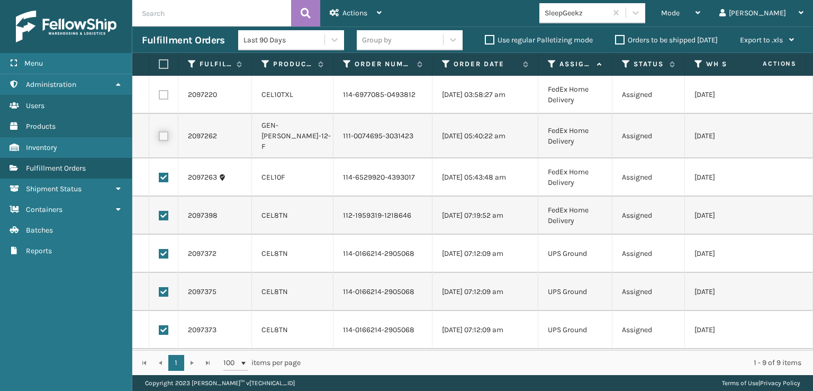
checkbox input "true"
click at [164, 96] on label at bounding box center [164, 95] width 10 height 10
click at [159, 96] on input "checkbox" at bounding box center [159, 93] width 1 height 7
checkbox input "true"
click at [349, 11] on span "Actions" at bounding box center [354, 12] width 25 height 9
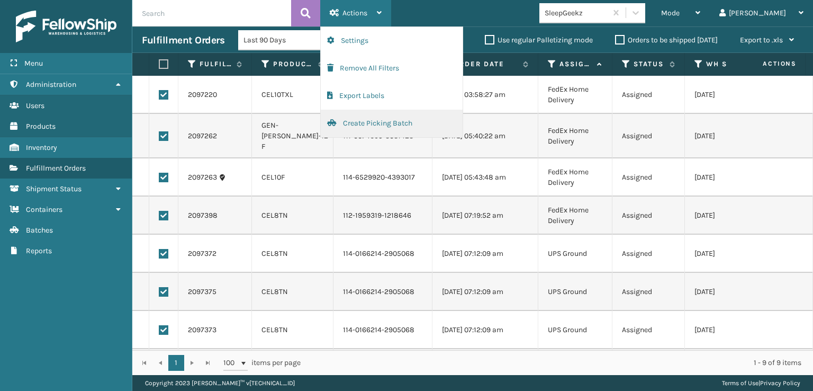
click at [358, 124] on button "Create Picking Batch" at bounding box center [392, 124] width 142 height 28
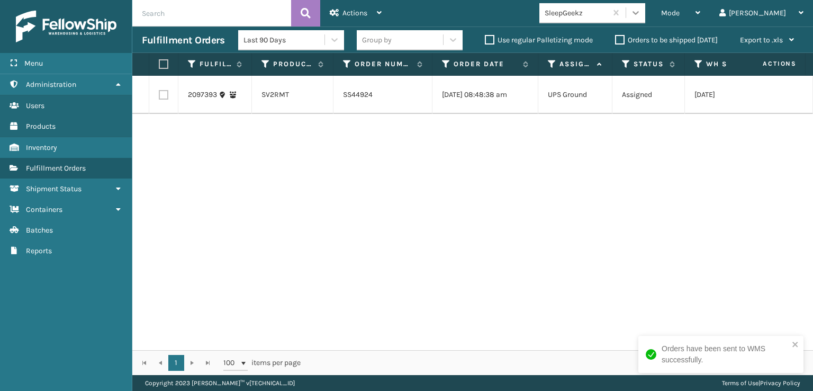
click at [639, 11] on icon at bounding box center [635, 13] width 6 height 4
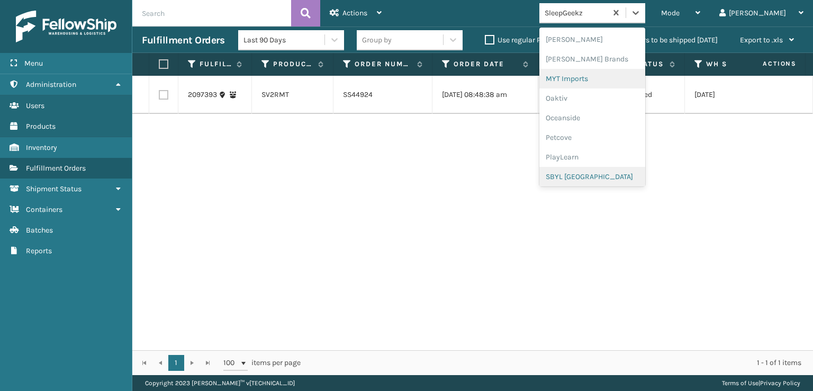
scroll to position [425, 0]
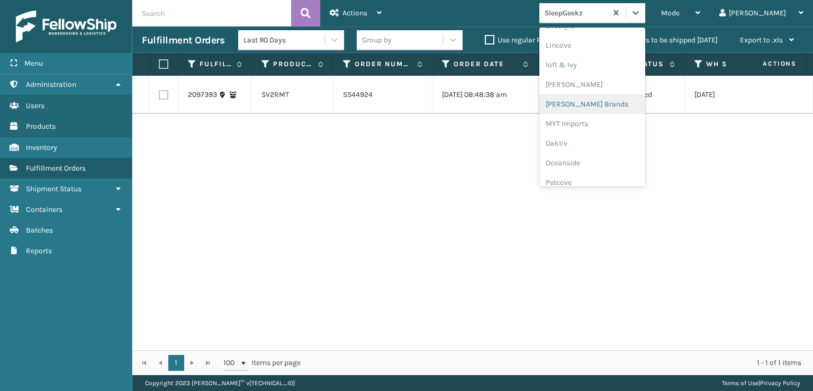
click at [599, 102] on div "[PERSON_NAME] Brands" at bounding box center [592, 104] width 106 height 20
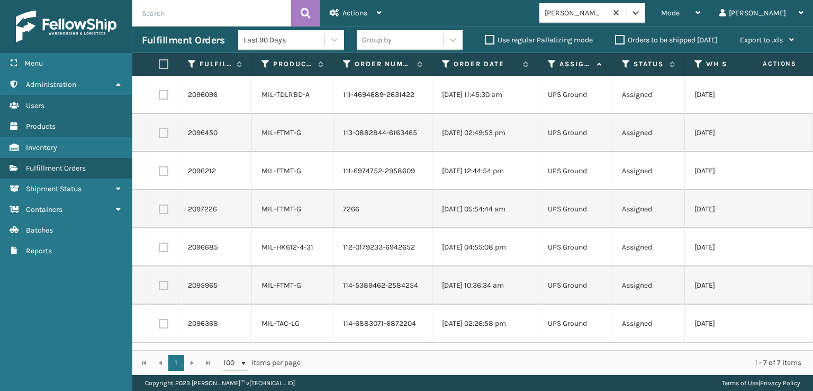
scroll to position [0, 0]
click at [163, 66] on label at bounding box center [162, 64] width 6 height 10
click at [159, 66] on input "checkbox" at bounding box center [159, 64] width 1 height 7
checkbox input "true"
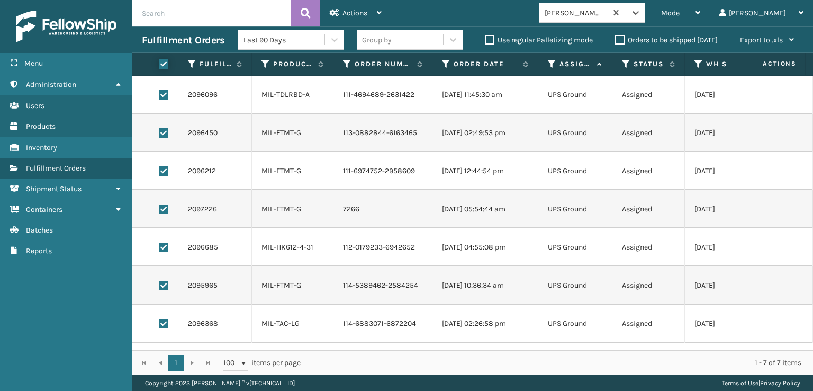
checkbox input "true"
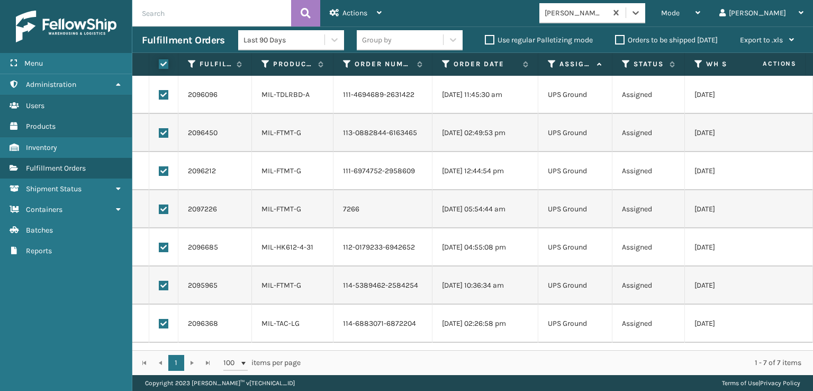
checkbox input "true"
click at [359, 15] on span "Actions" at bounding box center [354, 12] width 25 height 9
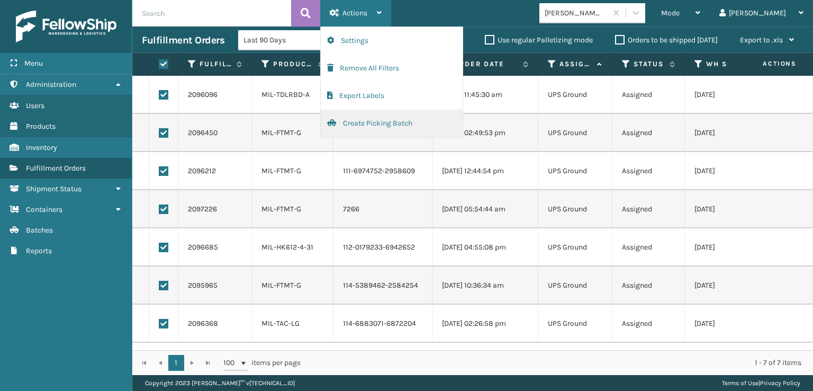
click at [361, 123] on button "Create Picking Batch" at bounding box center [392, 124] width 142 height 28
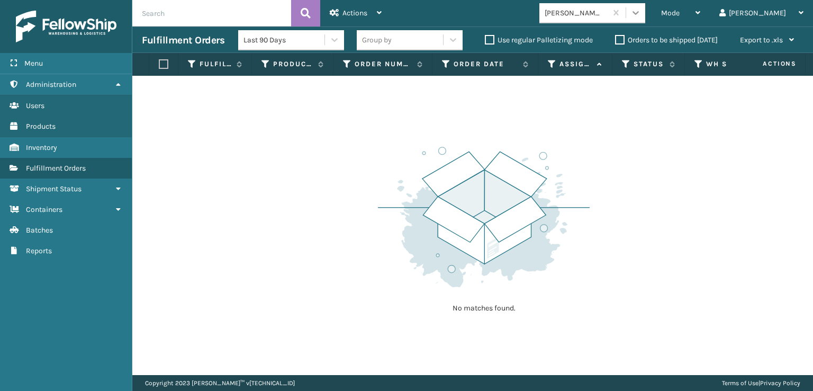
click at [641, 12] on icon at bounding box center [635, 12] width 11 height 11
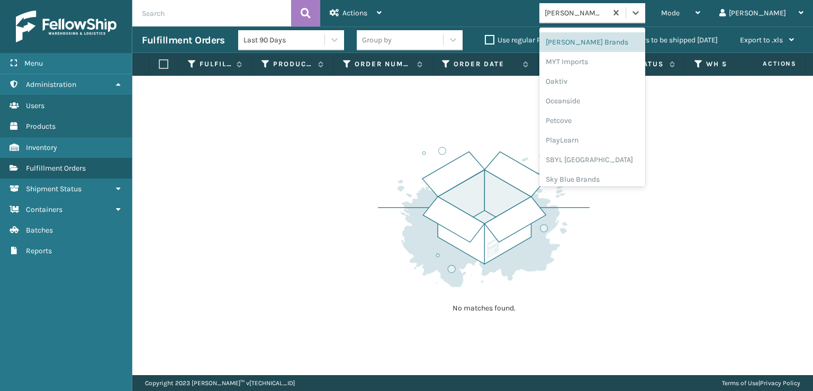
scroll to position [493, 0]
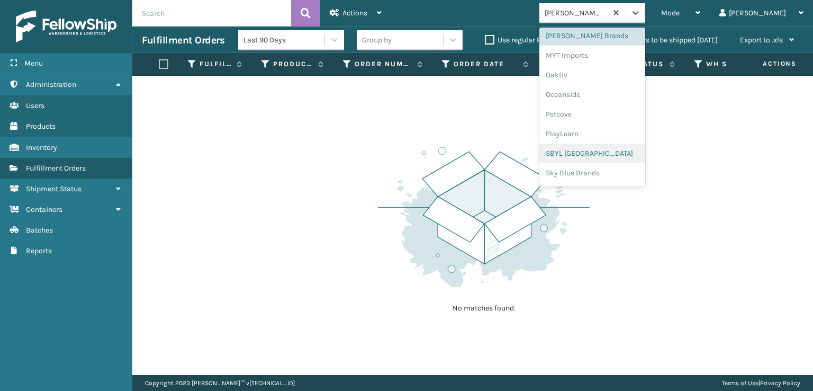
click at [600, 149] on div "SBYL [GEOGRAPHIC_DATA]" at bounding box center [592, 153] width 106 height 20
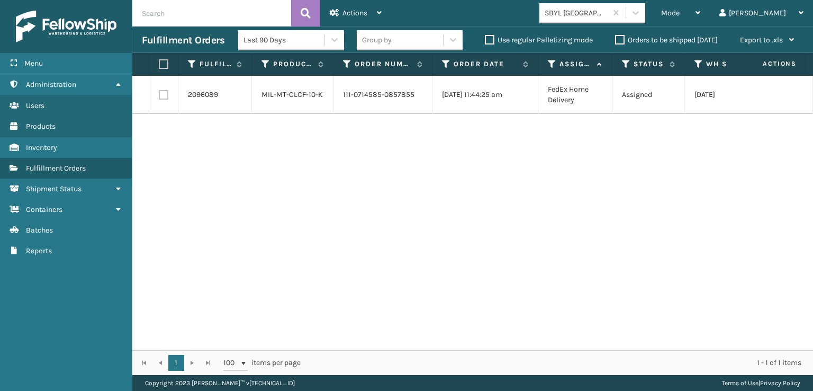
click at [162, 97] on label at bounding box center [164, 95] width 10 height 10
click at [159, 97] on input "checkbox" at bounding box center [159, 93] width 1 height 7
checkbox input "true"
click at [345, 16] on span "Actions" at bounding box center [354, 12] width 25 height 9
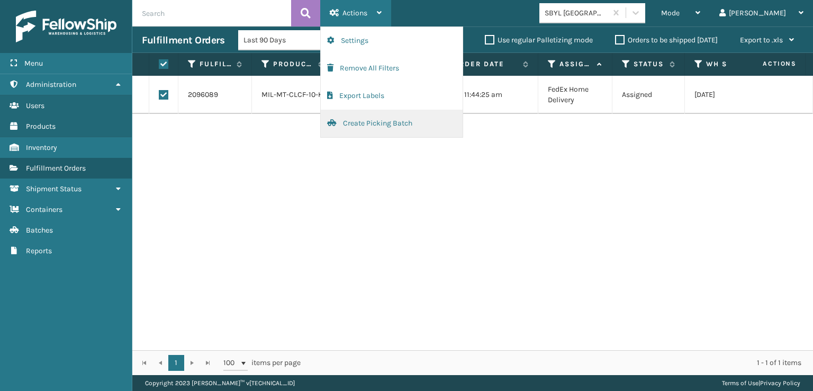
click at [355, 121] on button "Create Picking Batch" at bounding box center [392, 124] width 142 height 28
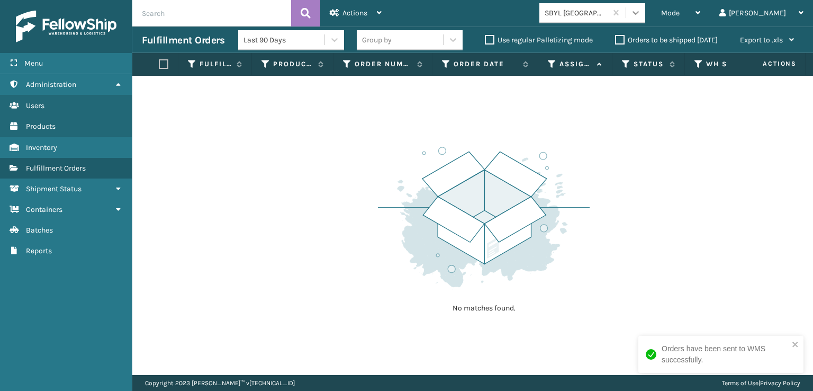
click at [639, 12] on icon at bounding box center [635, 13] width 6 height 4
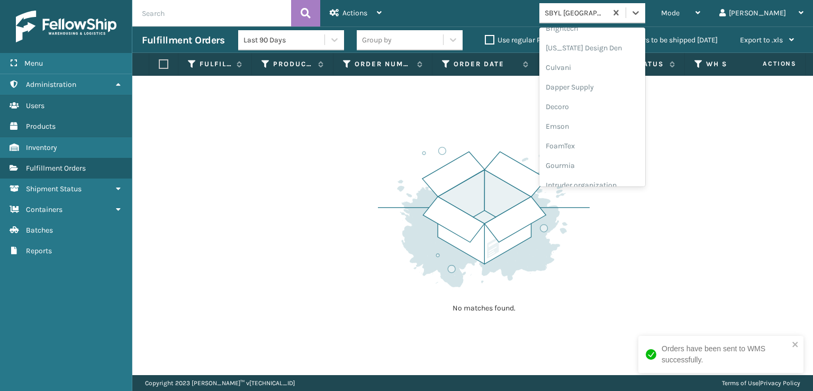
scroll to position [212, 0]
click at [616, 79] on div "FoamTex" at bounding box center [592, 83] width 106 height 20
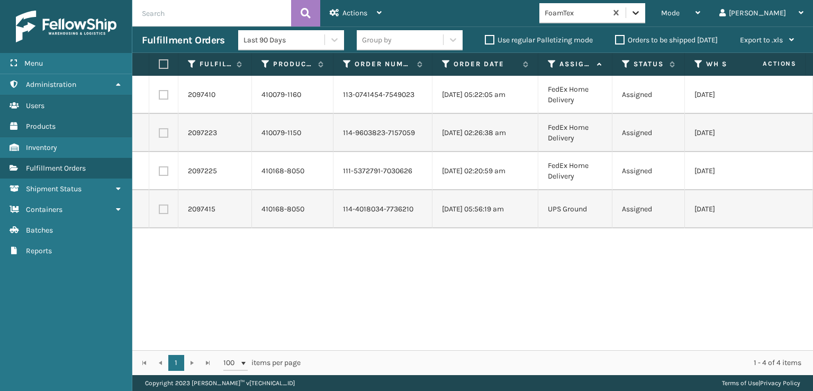
click at [641, 14] on icon at bounding box center [635, 12] width 11 height 11
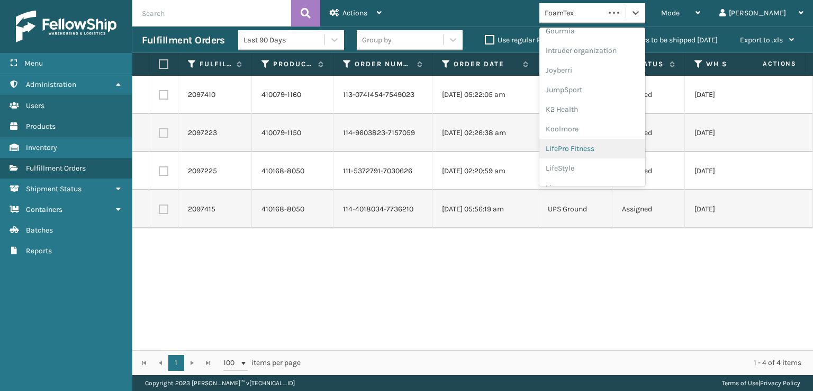
scroll to position [334, 0]
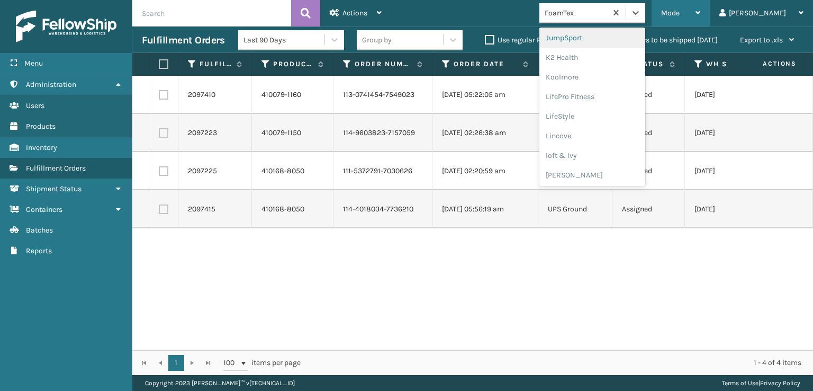
click at [680, 14] on span "Mode" at bounding box center [670, 12] width 19 height 9
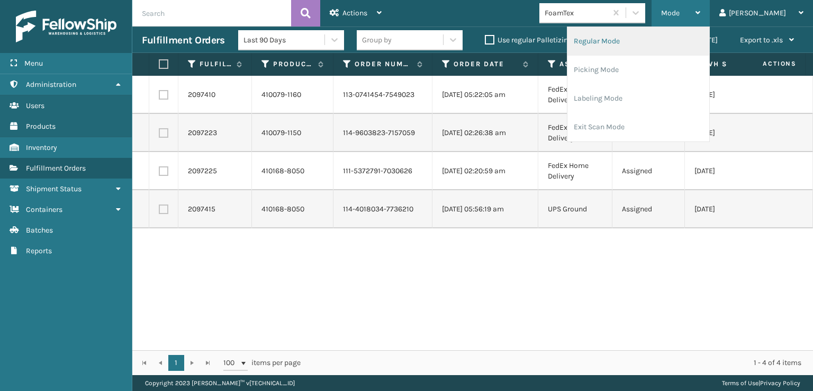
click at [629, 38] on li "Regular Mode" at bounding box center [638, 41] width 142 height 29
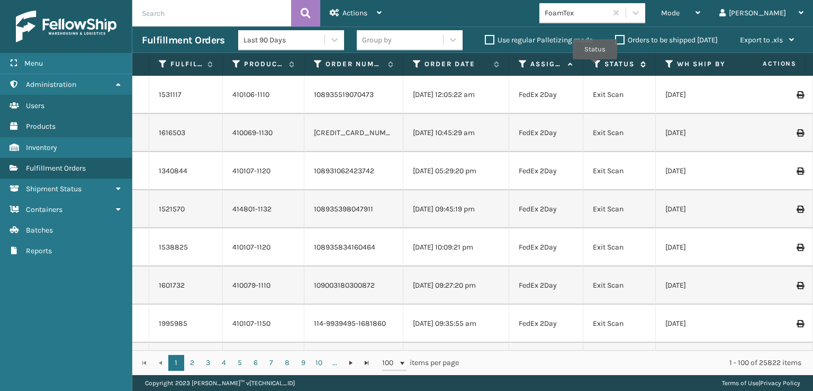
click at [595, 66] on icon at bounding box center [597, 64] width 8 height 10
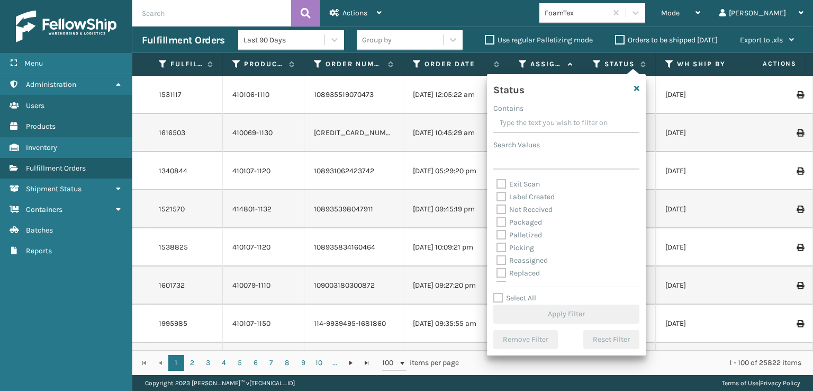
scroll to position [53, 0]
click at [500, 227] on label "Picking" at bounding box center [515, 230] width 38 height 9
click at [497, 227] on input "Picking" at bounding box center [496, 227] width 1 height 7
checkbox input "true"
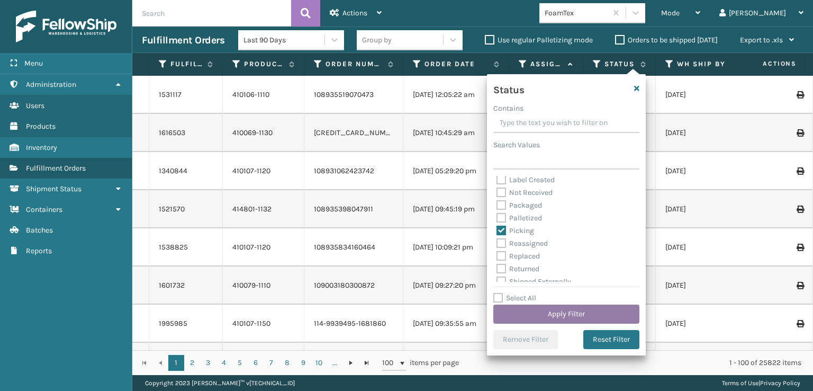
click at [559, 317] on button "Apply Filter" at bounding box center [566, 313] width 146 height 19
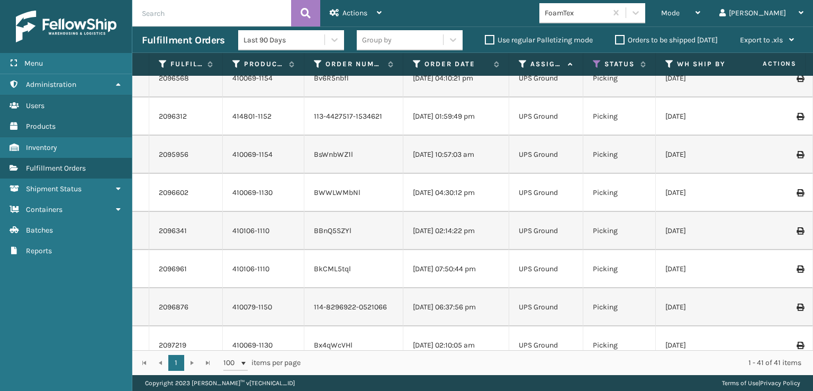
scroll to position [0, 0]
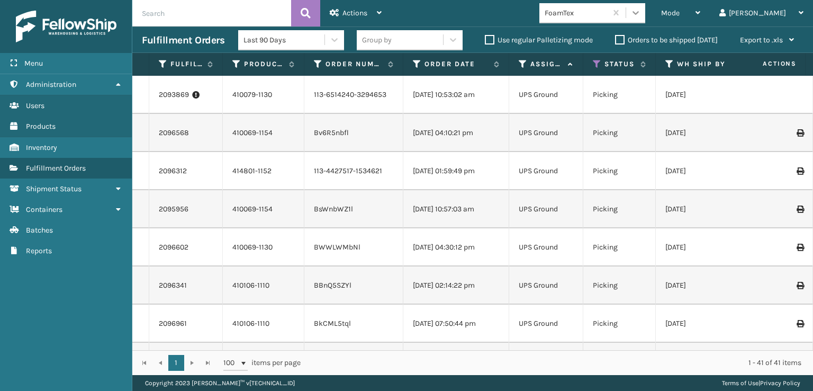
click at [641, 10] on icon at bounding box center [635, 12] width 11 height 11
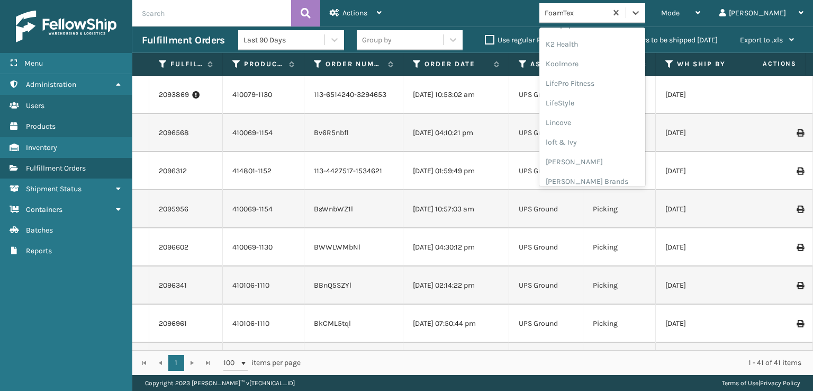
scroll to position [388, 0]
click at [613, 138] on div "[PERSON_NAME] Brands" at bounding box center [592, 141] width 106 height 20
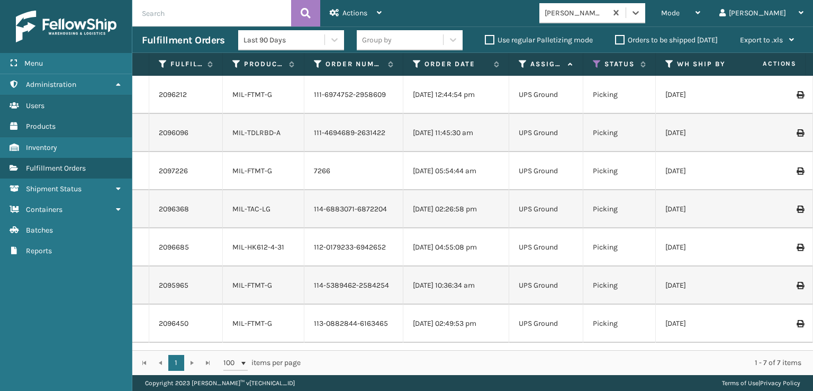
scroll to position [0, 0]
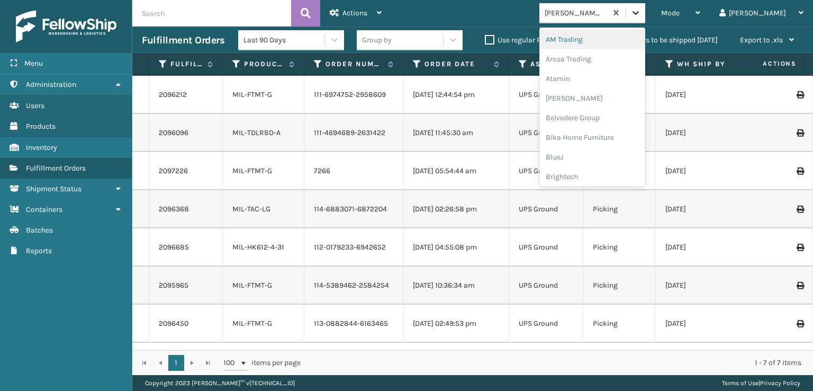
click at [641, 11] on icon at bounding box center [635, 12] width 11 height 11
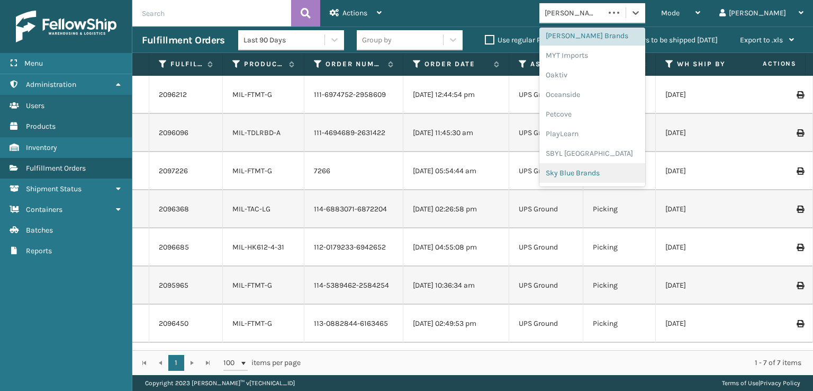
scroll to position [531, 0]
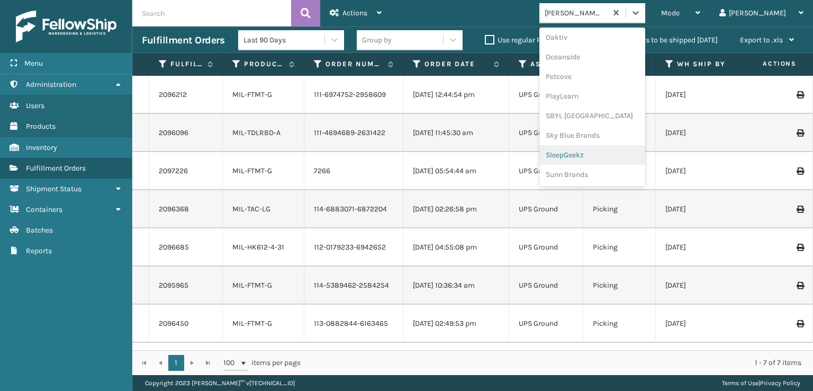
click at [600, 153] on div "SleepGeekz" at bounding box center [592, 155] width 106 height 20
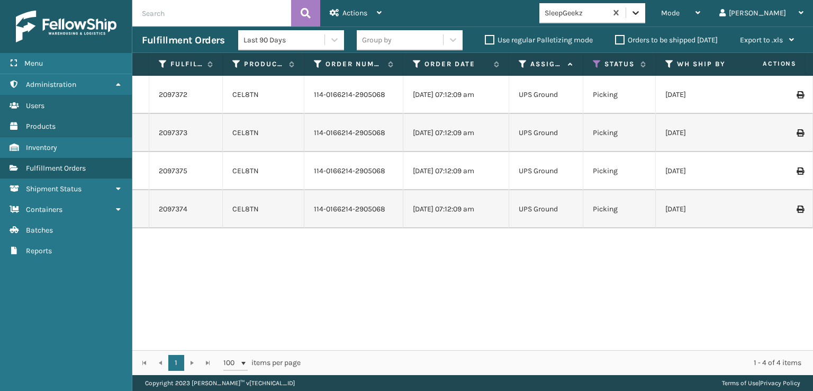
click at [641, 9] on icon at bounding box center [635, 12] width 11 height 11
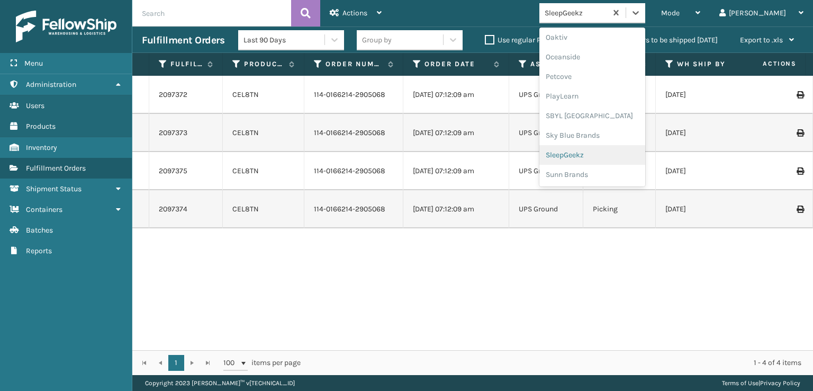
click at [606, 153] on div "SleepGeekz" at bounding box center [592, 155] width 106 height 20
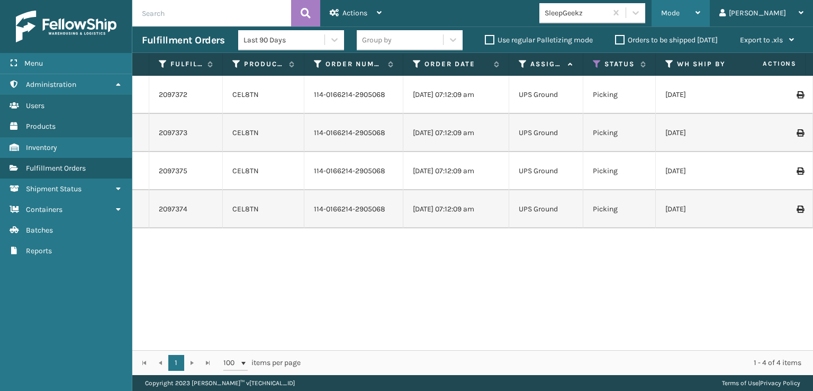
click at [700, 20] on div "Mode" at bounding box center [680, 13] width 39 height 26
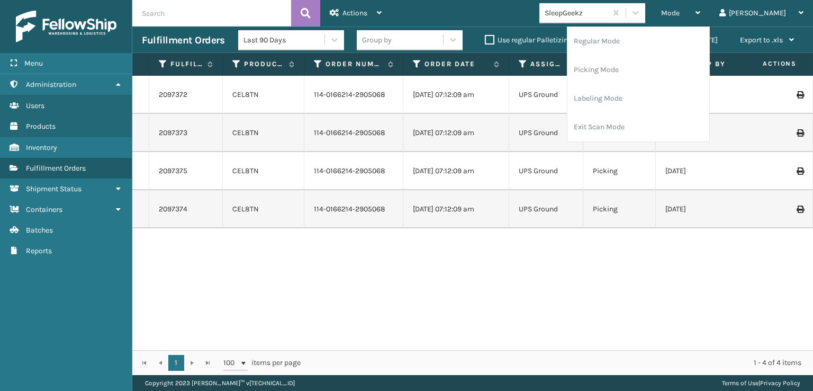
click at [531, 8] on div "Mode Regular Mode Picking Mode Labeling Mode Exit Scan Mode SleepGeekz [PERSON_…" at bounding box center [602, 13] width 422 height 26
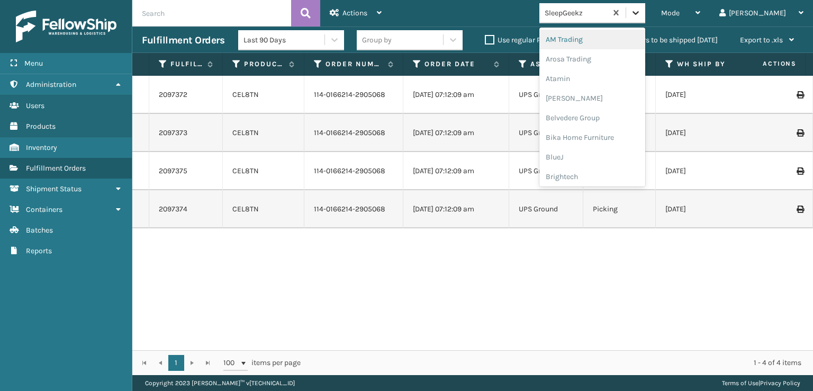
click at [645, 11] on div at bounding box center [635, 12] width 19 height 19
click at [607, 155] on div "SleepGeekz" at bounding box center [592, 155] width 106 height 20
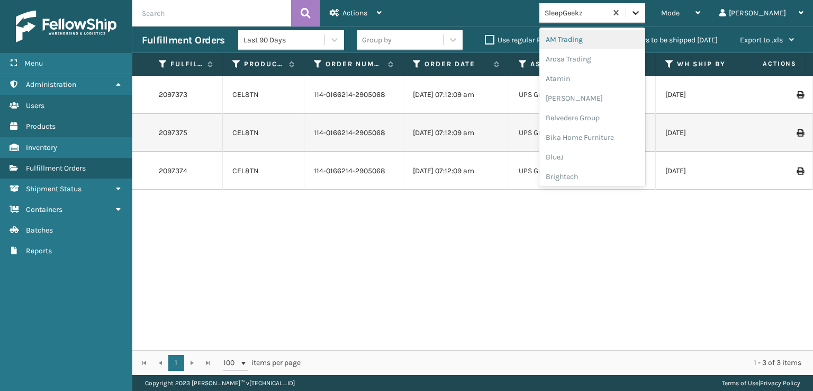
click at [639, 13] on icon at bounding box center [635, 13] width 6 height 4
click at [605, 153] on div "SleepGeekz" at bounding box center [592, 155] width 106 height 20
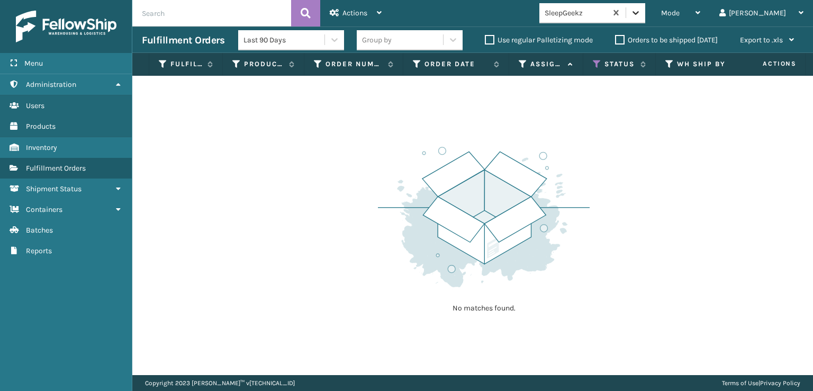
click at [641, 16] on icon at bounding box center [635, 12] width 11 height 11
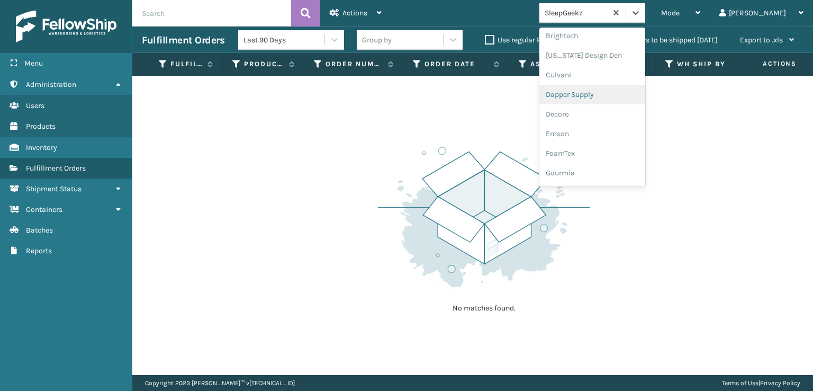
scroll to position [159, 0]
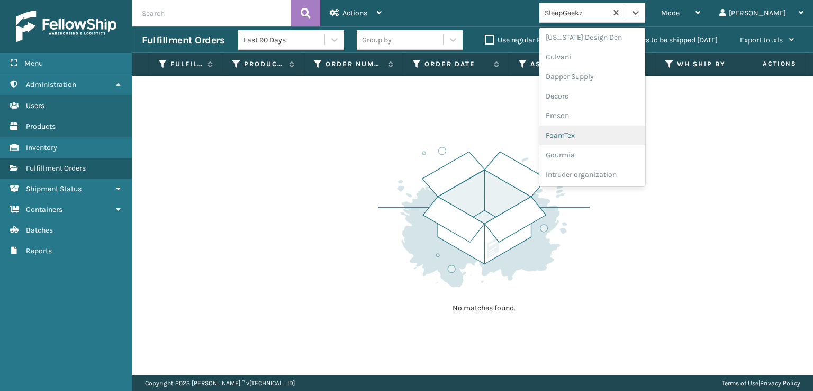
click at [604, 135] on div "FoamTex" at bounding box center [592, 135] width 106 height 20
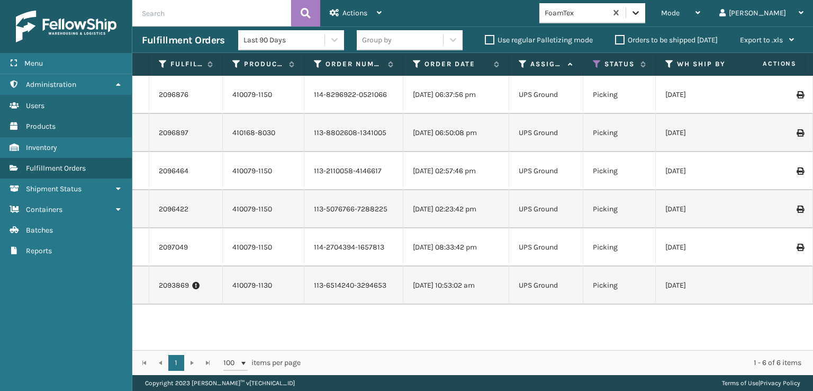
click at [641, 11] on icon at bounding box center [635, 12] width 11 height 11
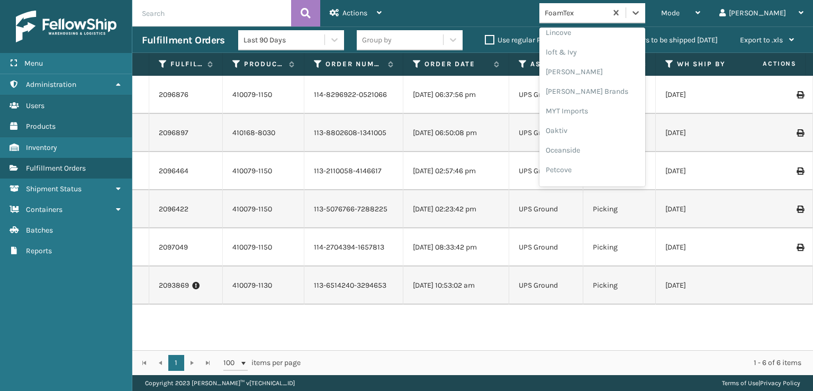
scroll to position [440, 0]
click at [603, 87] on div "[PERSON_NAME] Brands" at bounding box center [592, 89] width 106 height 20
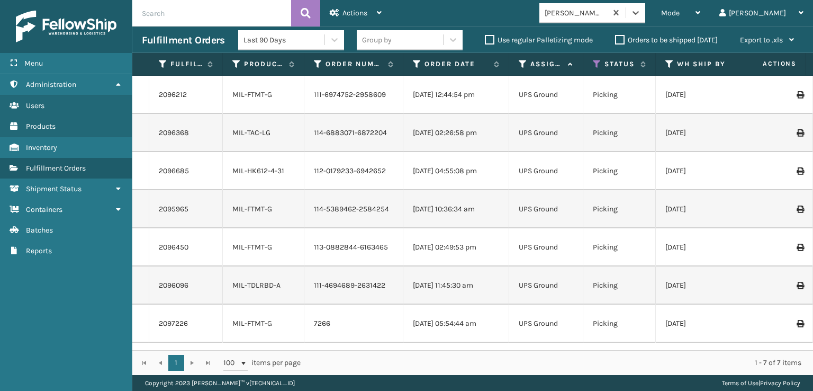
scroll to position [0, 0]
click at [700, 8] on div "Mode" at bounding box center [680, 13] width 39 height 26
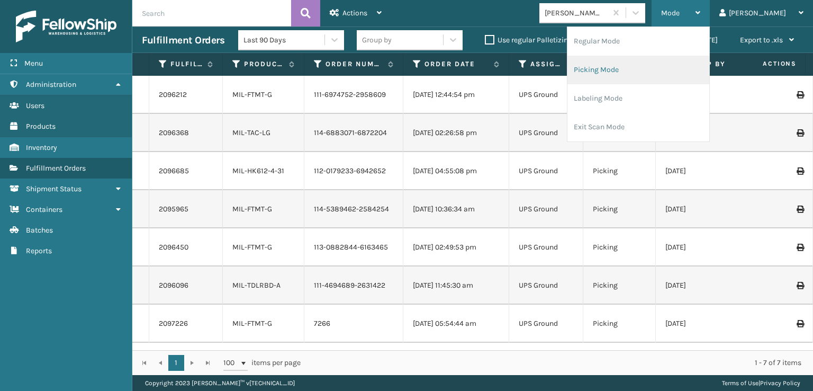
click at [646, 66] on li "Picking Mode" at bounding box center [638, 70] width 142 height 29
